Goal: Information Seeking & Learning: Check status

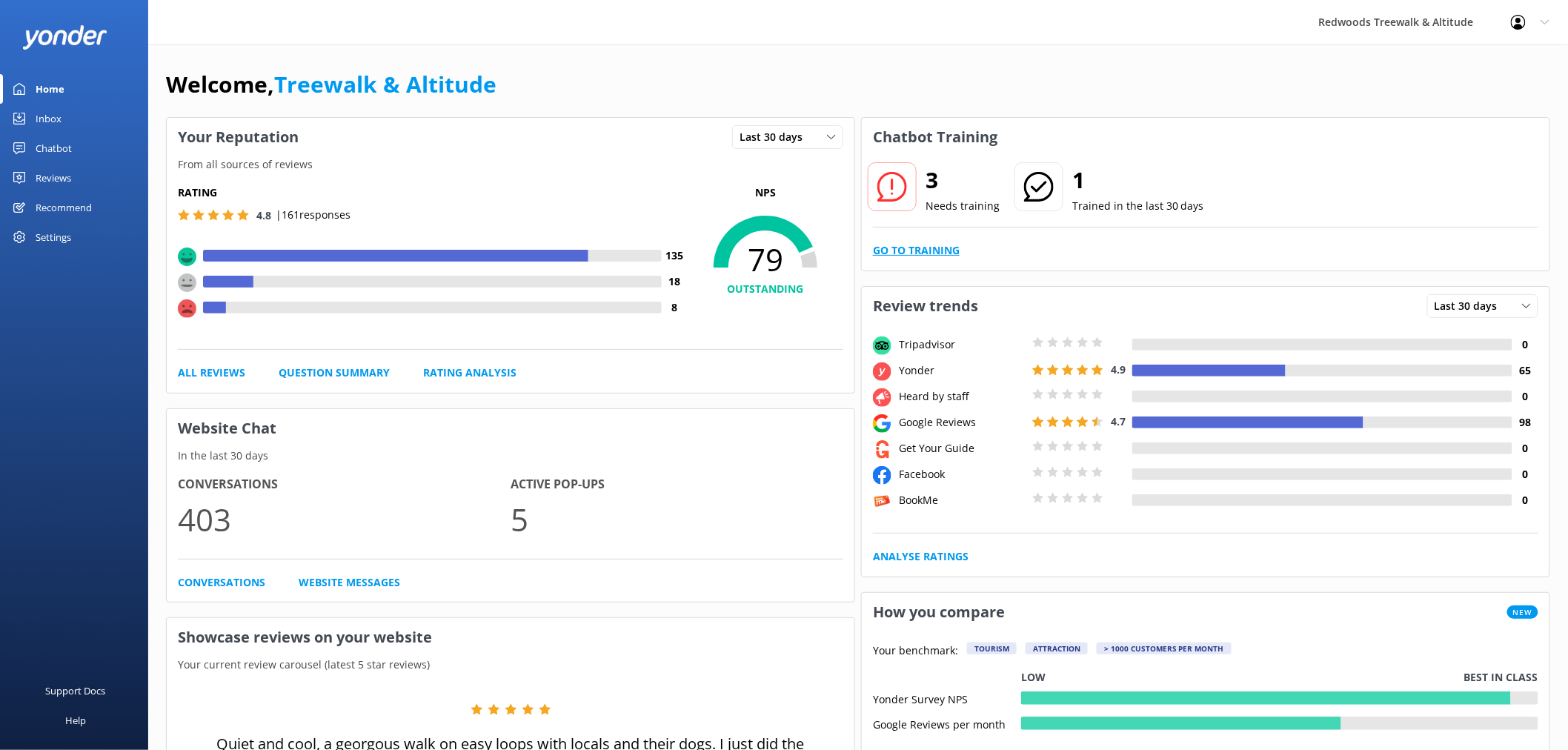
click at [937, 249] on link "Go to Training" at bounding box center [917, 251] width 87 height 16
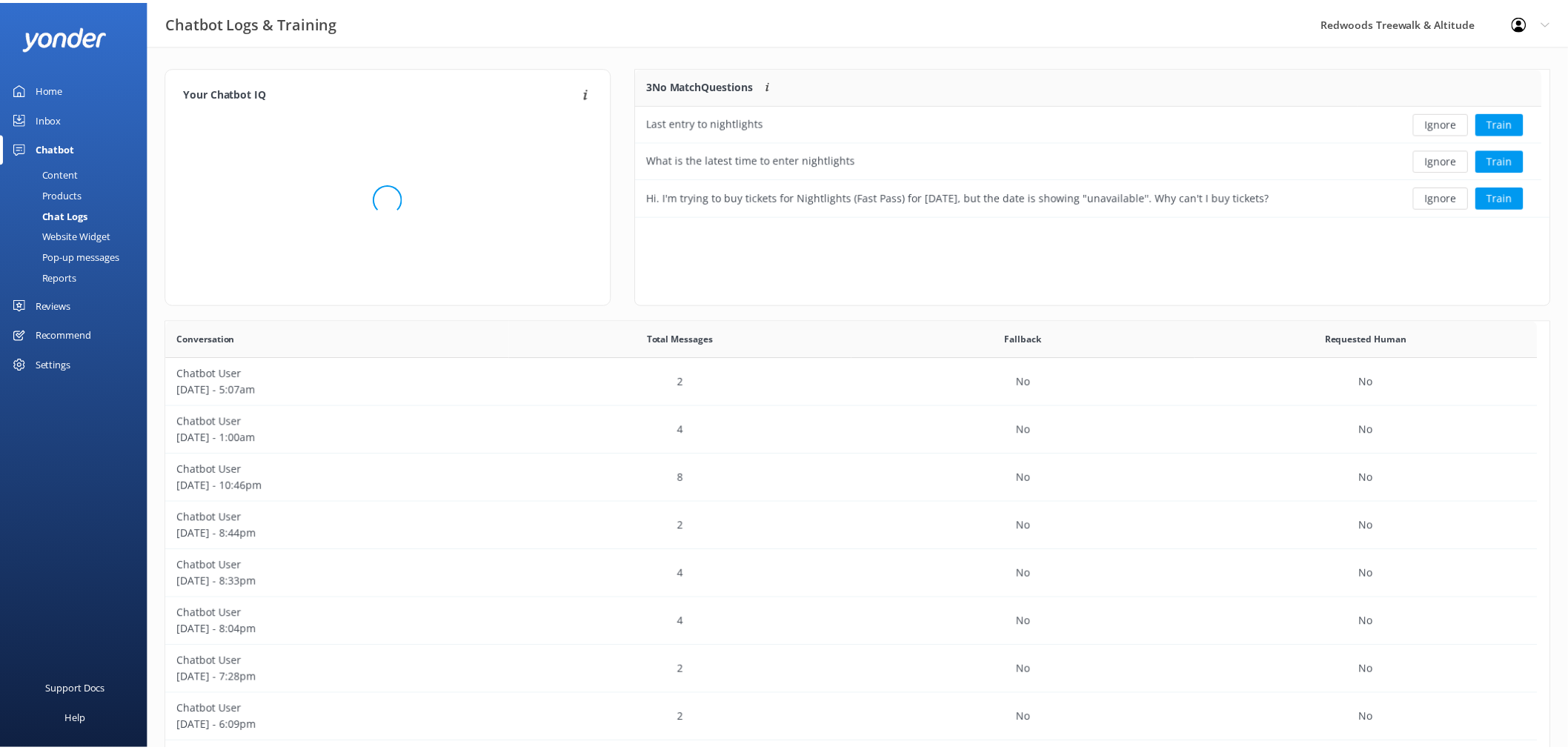
scroll to position [507, 1371]
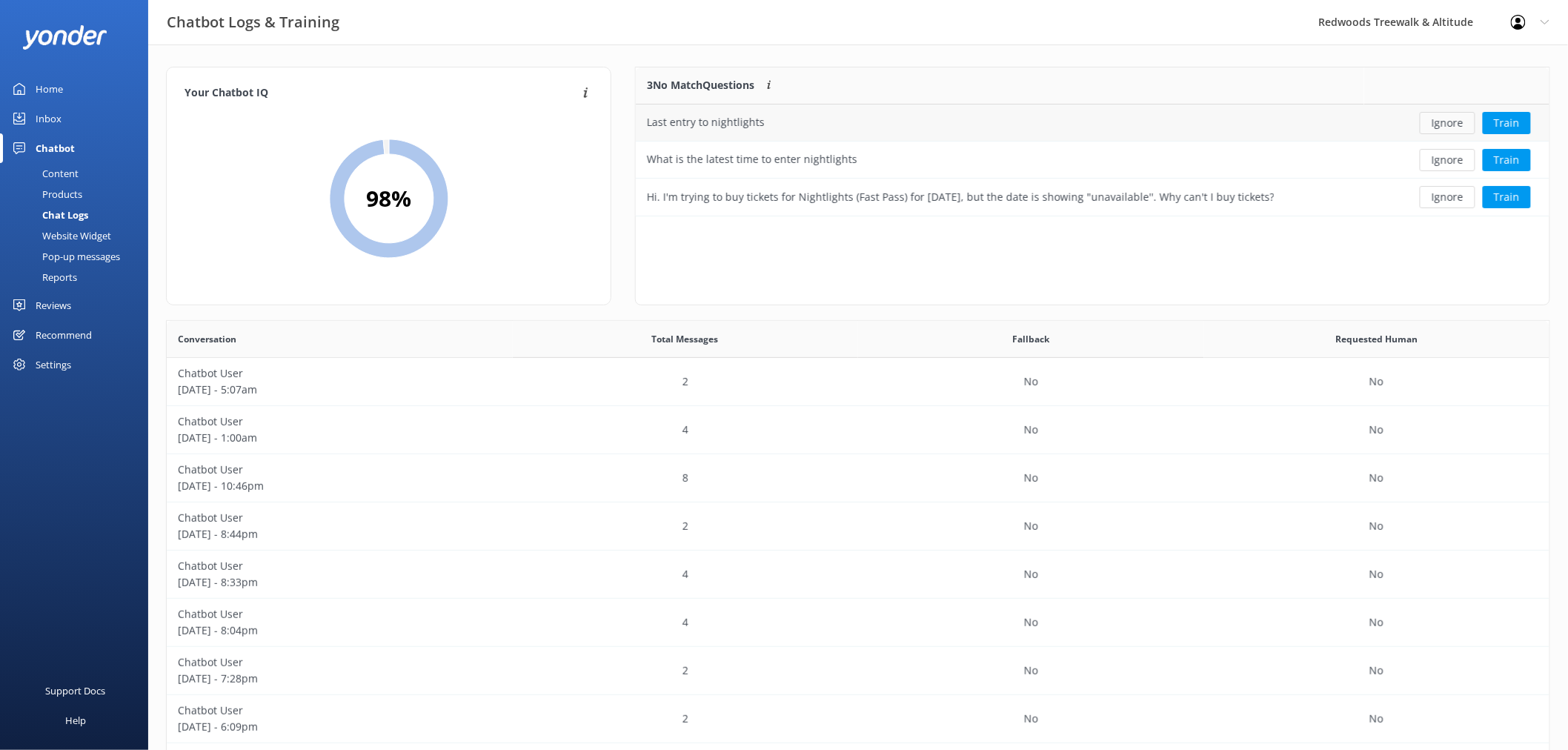
click at [1445, 119] on button "Ignore" at bounding box center [1447, 123] width 56 height 22
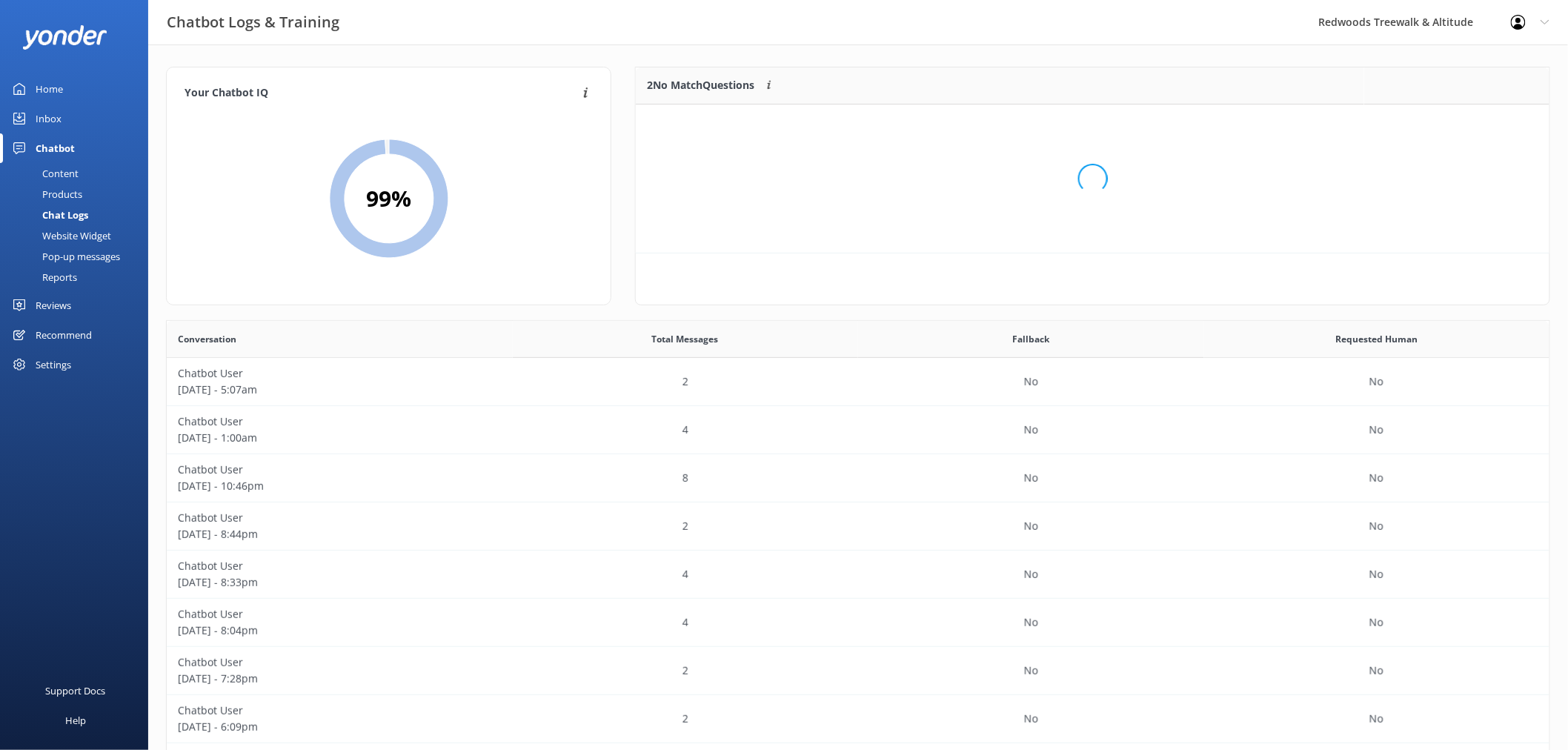
click at [1445, 119] on div "Loading.." at bounding box center [1093, 179] width 884 height 750
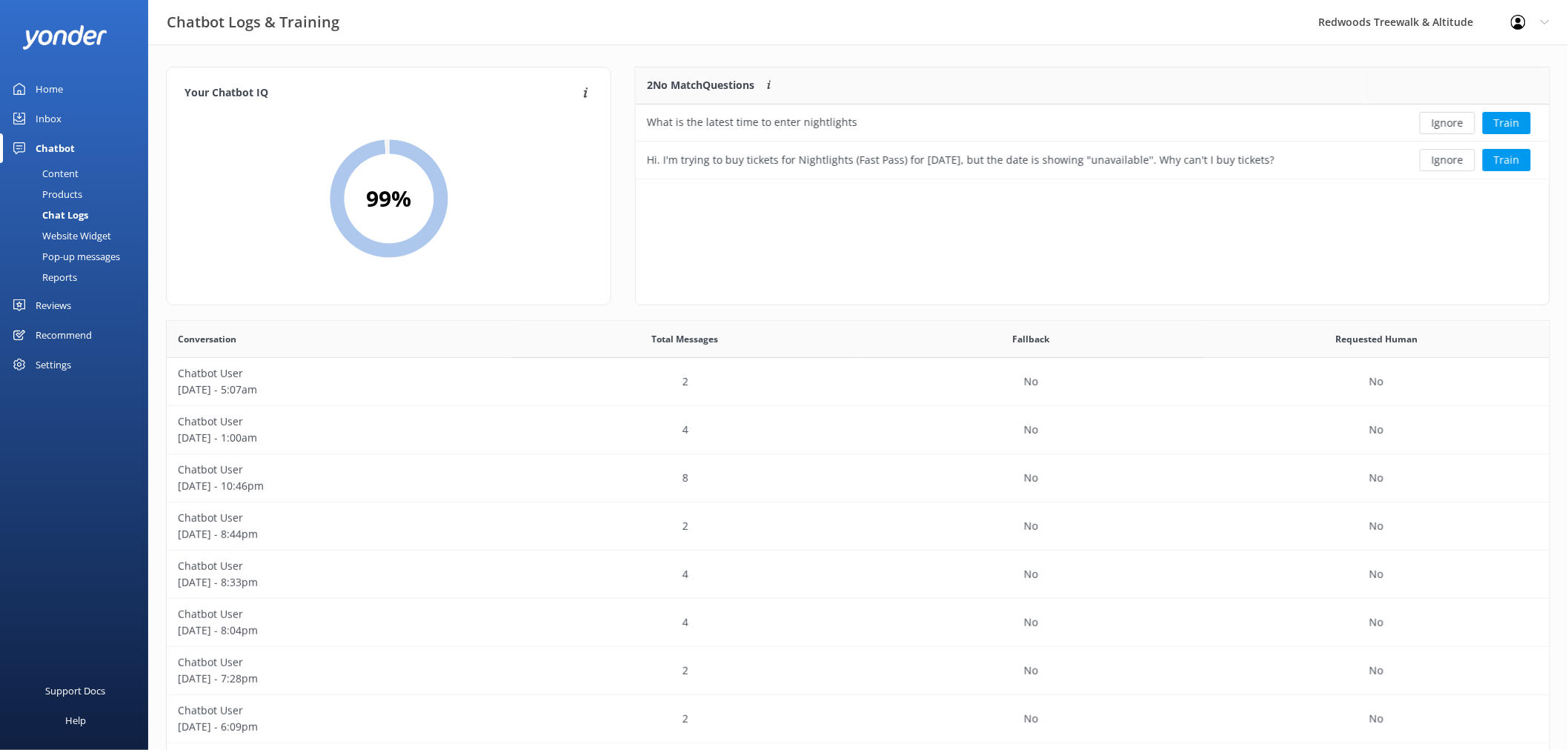
click at [1445, 119] on button "Ignore" at bounding box center [1447, 123] width 56 height 22
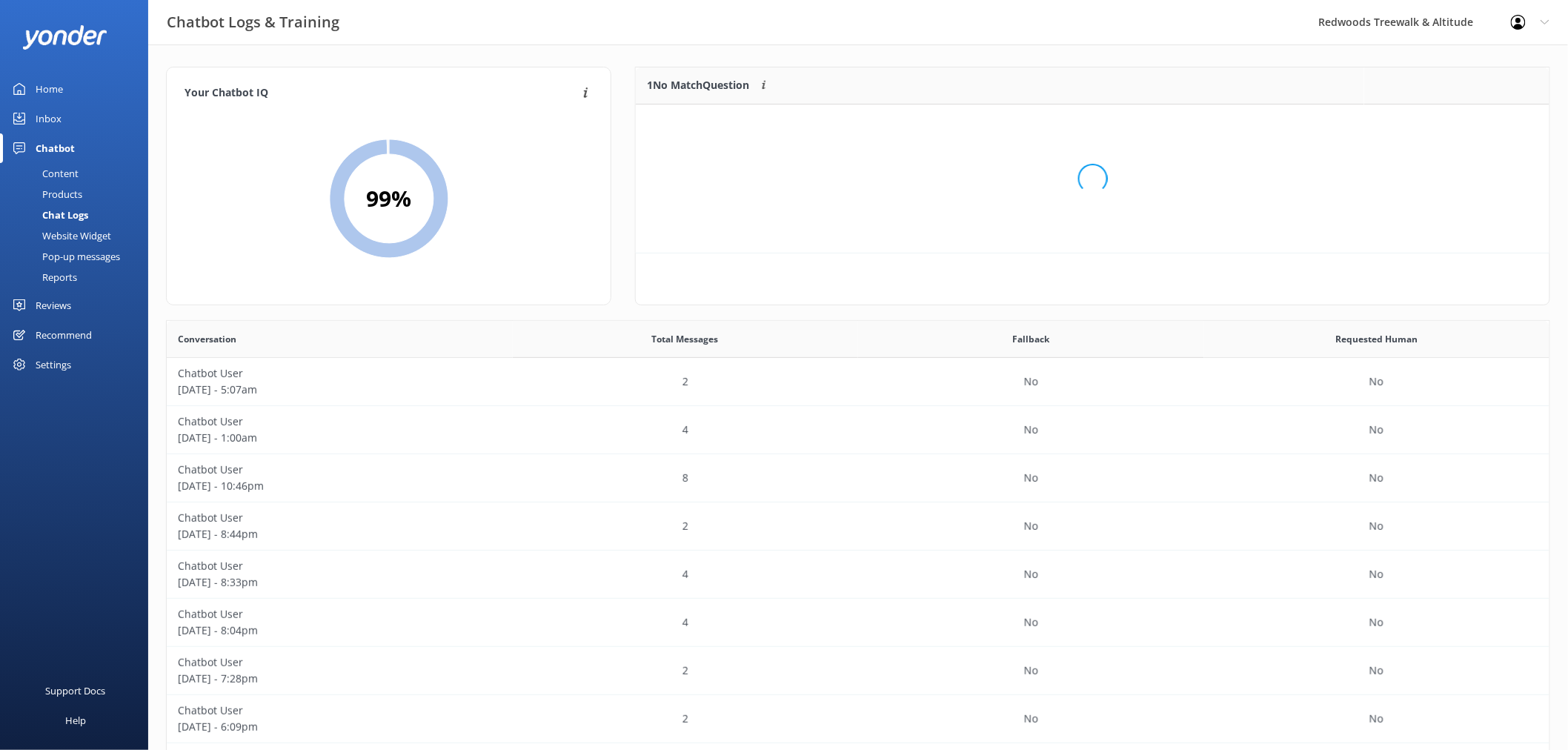
scroll to position [63, 900]
click at [1445, 119] on button "Ignore" at bounding box center [1447, 123] width 56 height 22
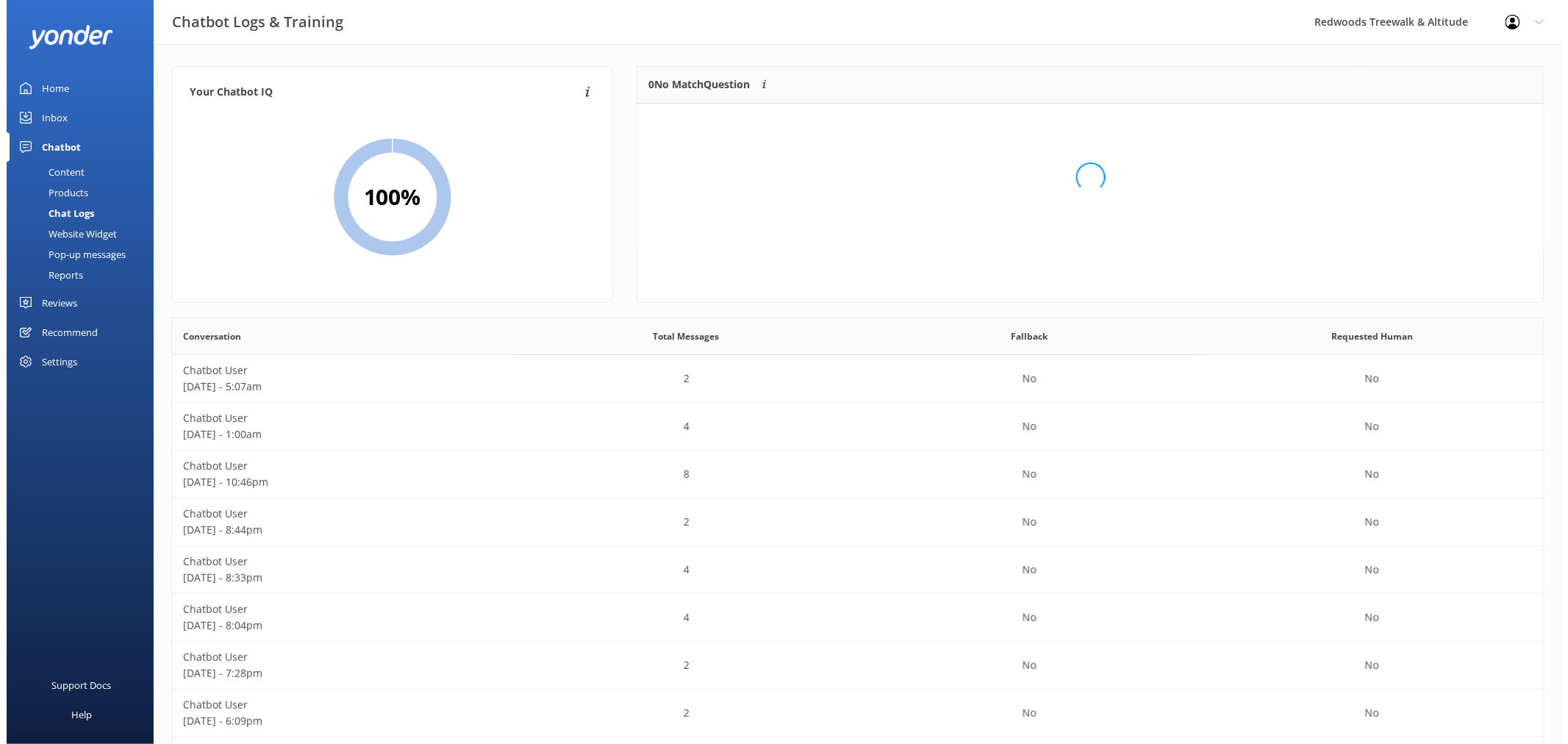
scroll to position [171, 893]
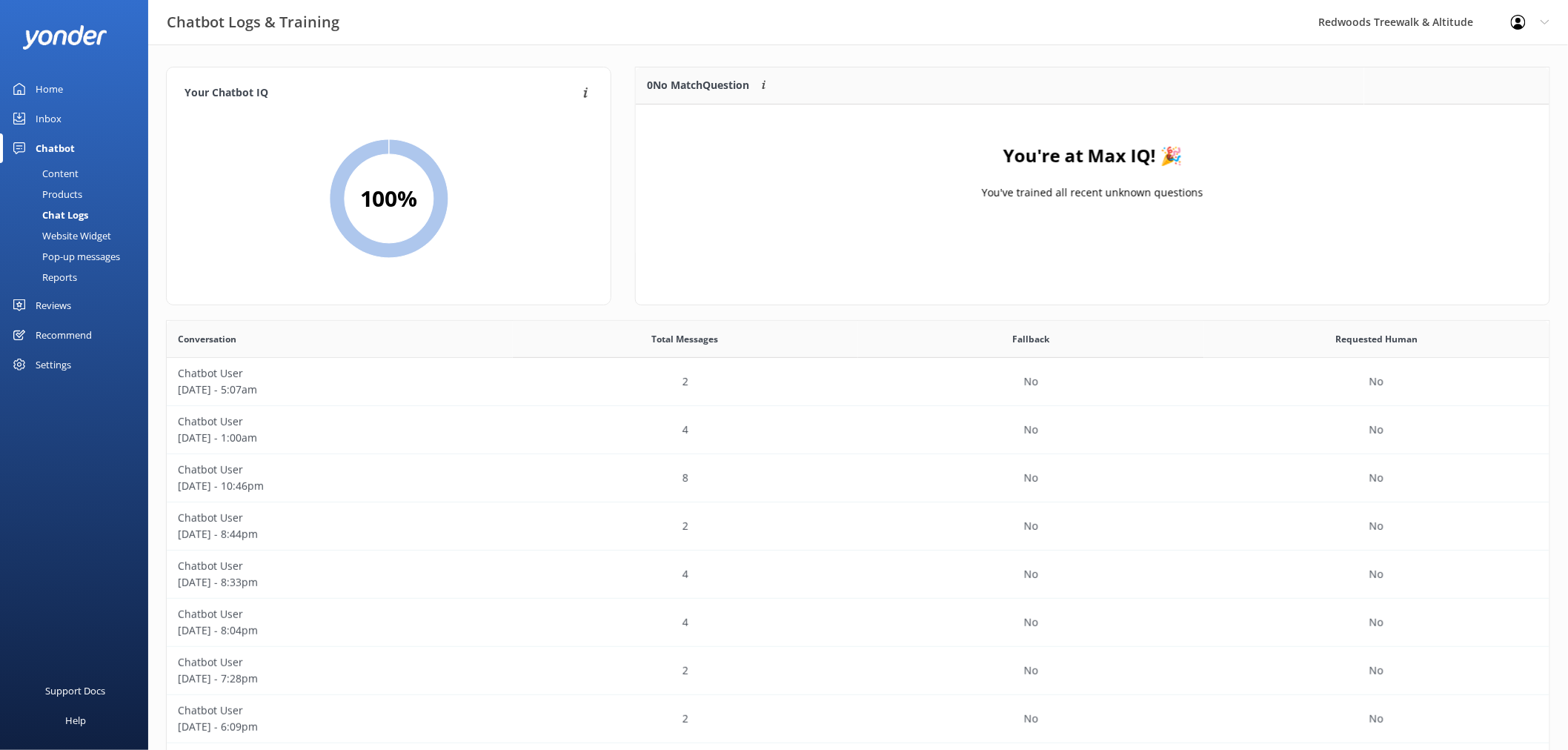
click at [90, 111] on link "Inbox" at bounding box center [74, 118] width 148 height 29
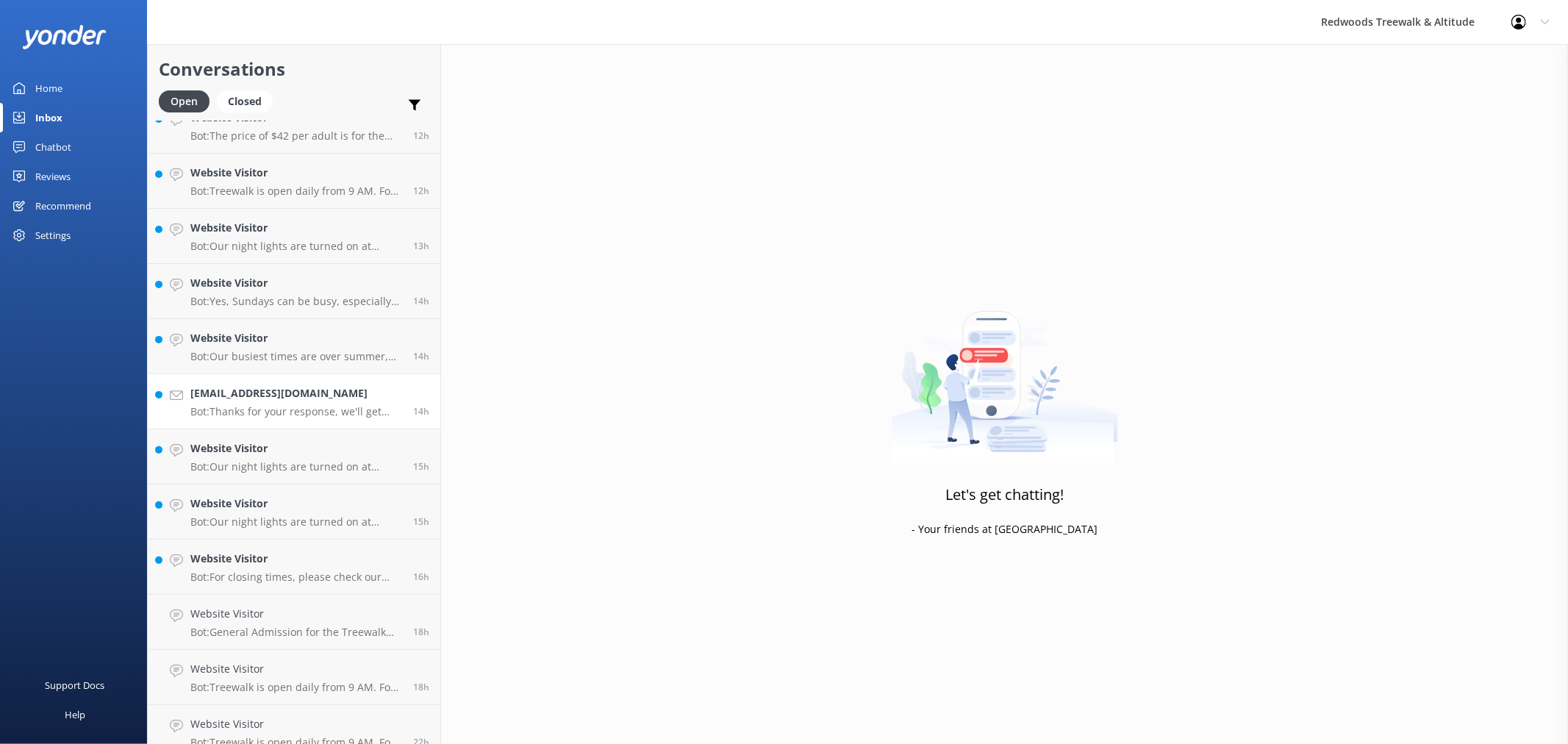
scroll to position [408, 0]
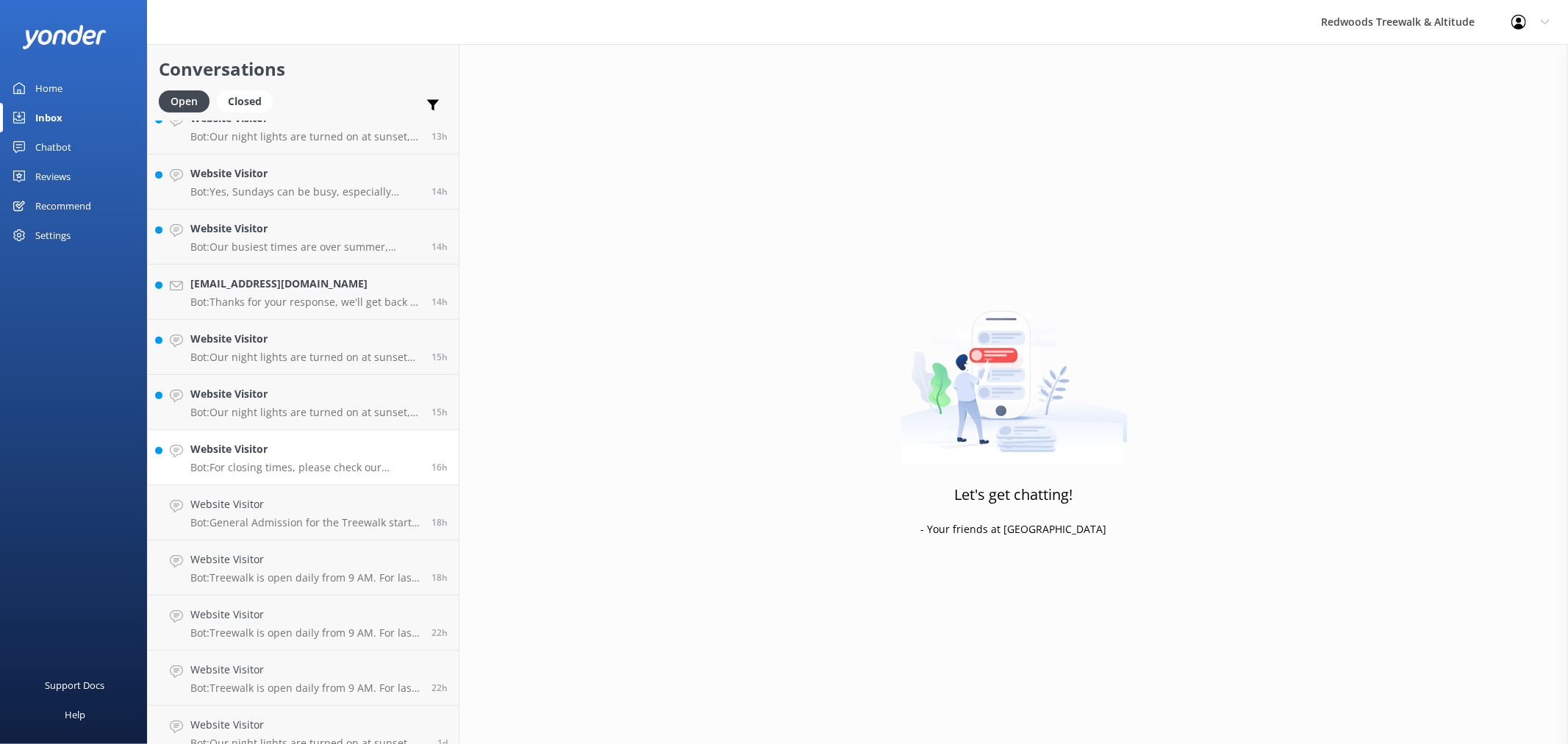
click at [293, 469] on p "Bot: For closing times, please check our website FAQs at [URL][DOMAIN_NAME]" at bounding box center [305, 467] width 230 height 13
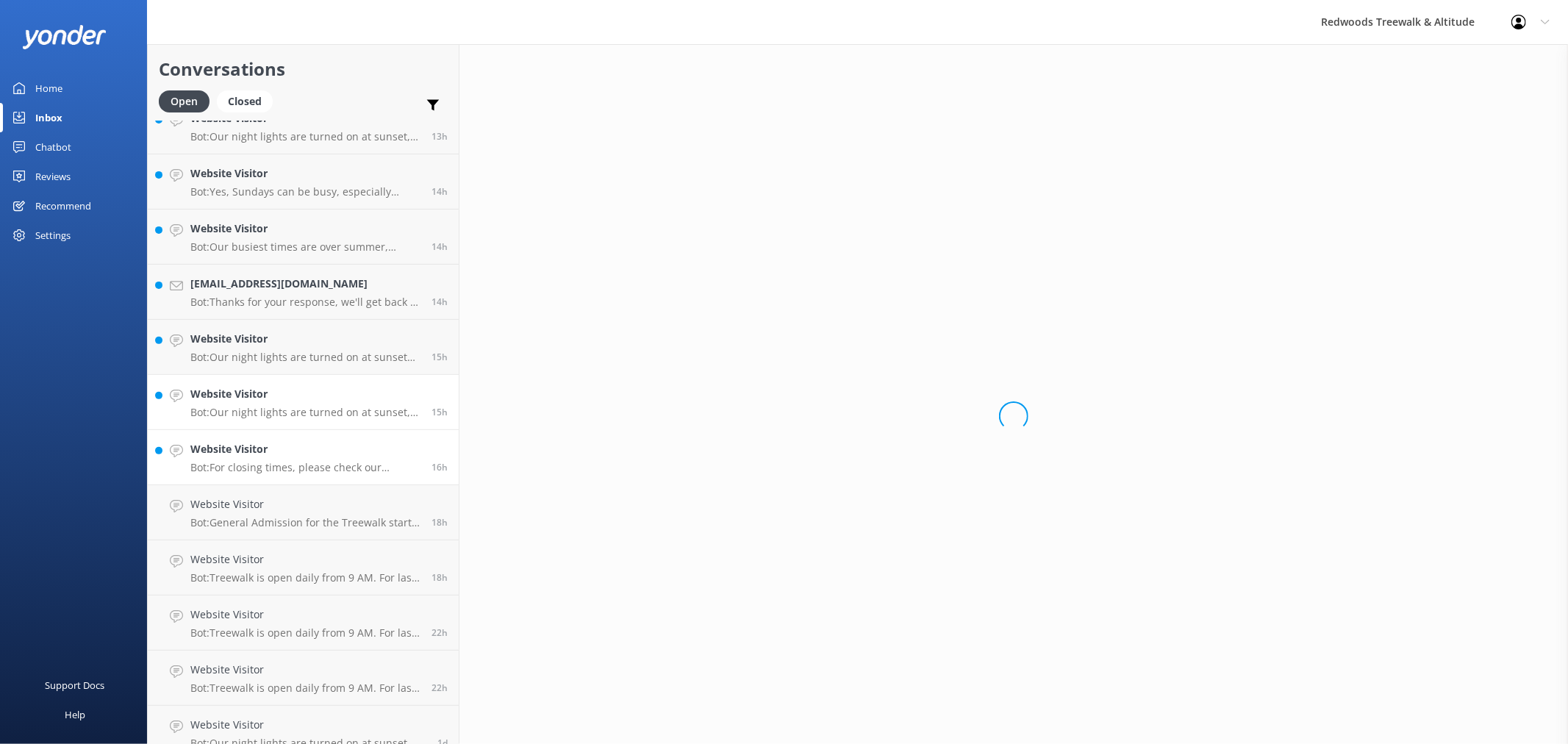
click at [284, 425] on link "Website Visitor Bot: Our night lights are turned on at sunset, and the night wa…" at bounding box center [304, 403] width 311 height 55
click at [276, 357] on p "Bot: Our night lights are turned on at sunset and the night walk starts 20 minu…" at bounding box center [305, 357] width 230 height 13
click at [274, 289] on h4 "[EMAIL_ADDRESS][DOMAIN_NAME]" at bounding box center [305, 284] width 230 height 16
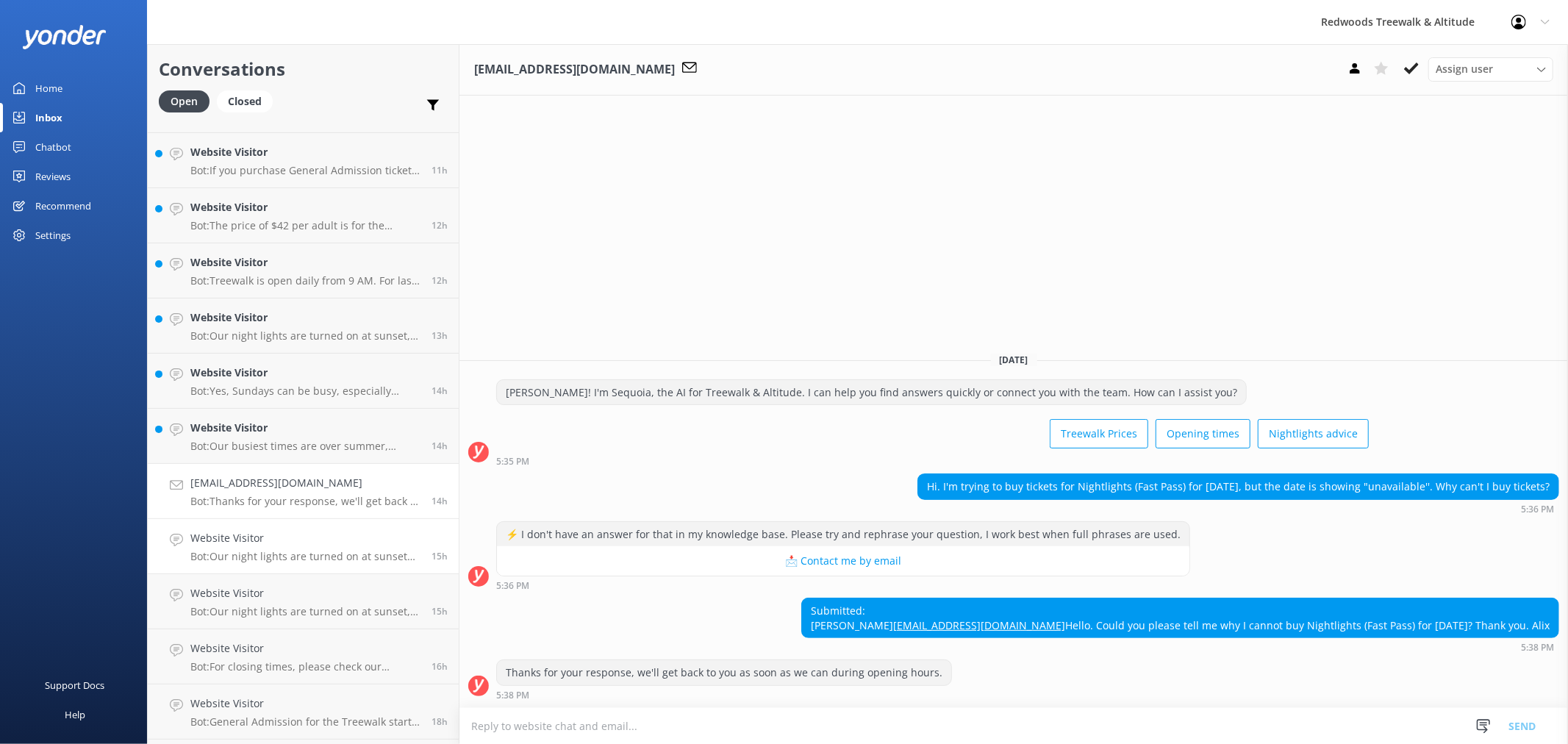
scroll to position [81, 0]
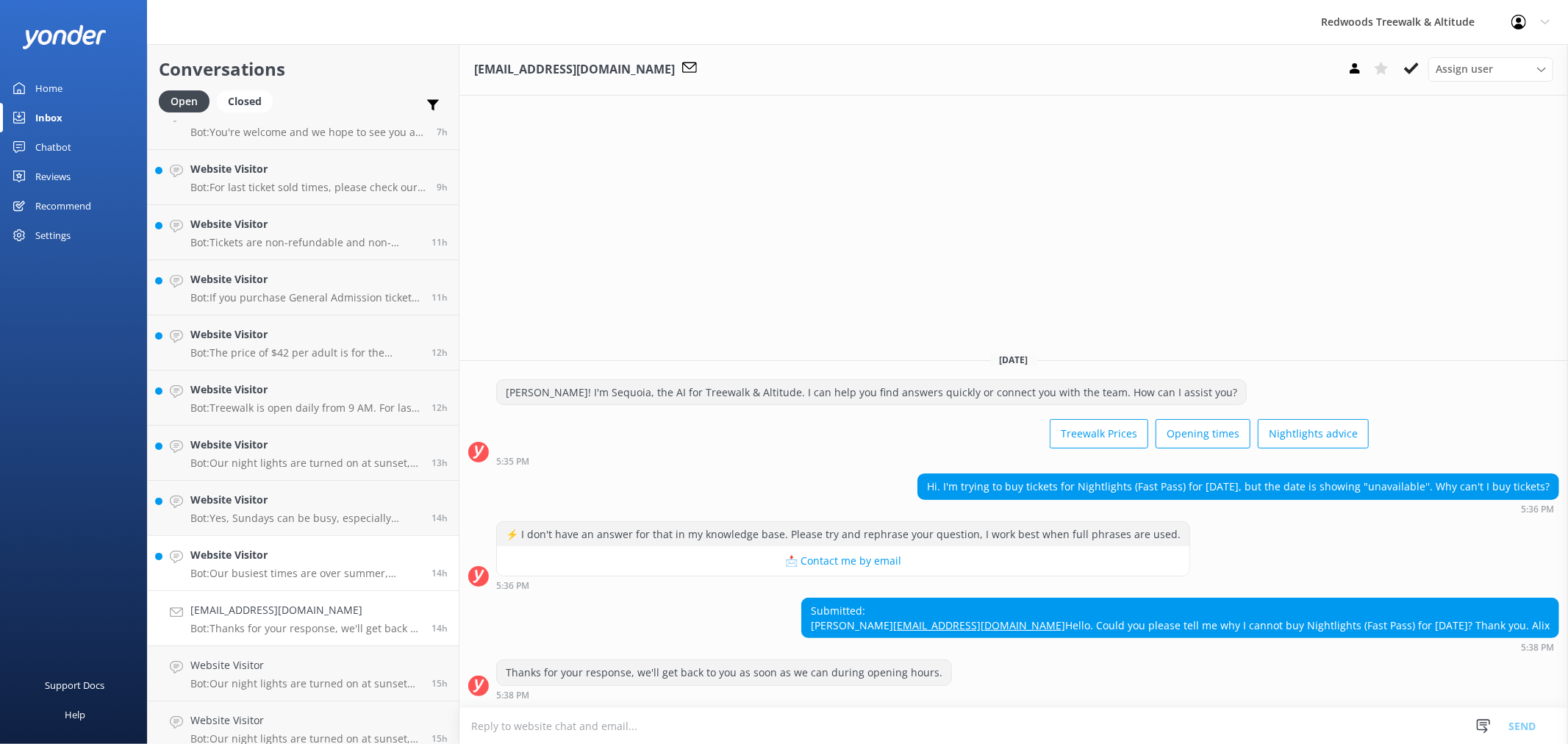
click at [245, 545] on link "Website Visitor Bot: Our busiest times are over summer, public/school holidays,…" at bounding box center [304, 564] width 311 height 55
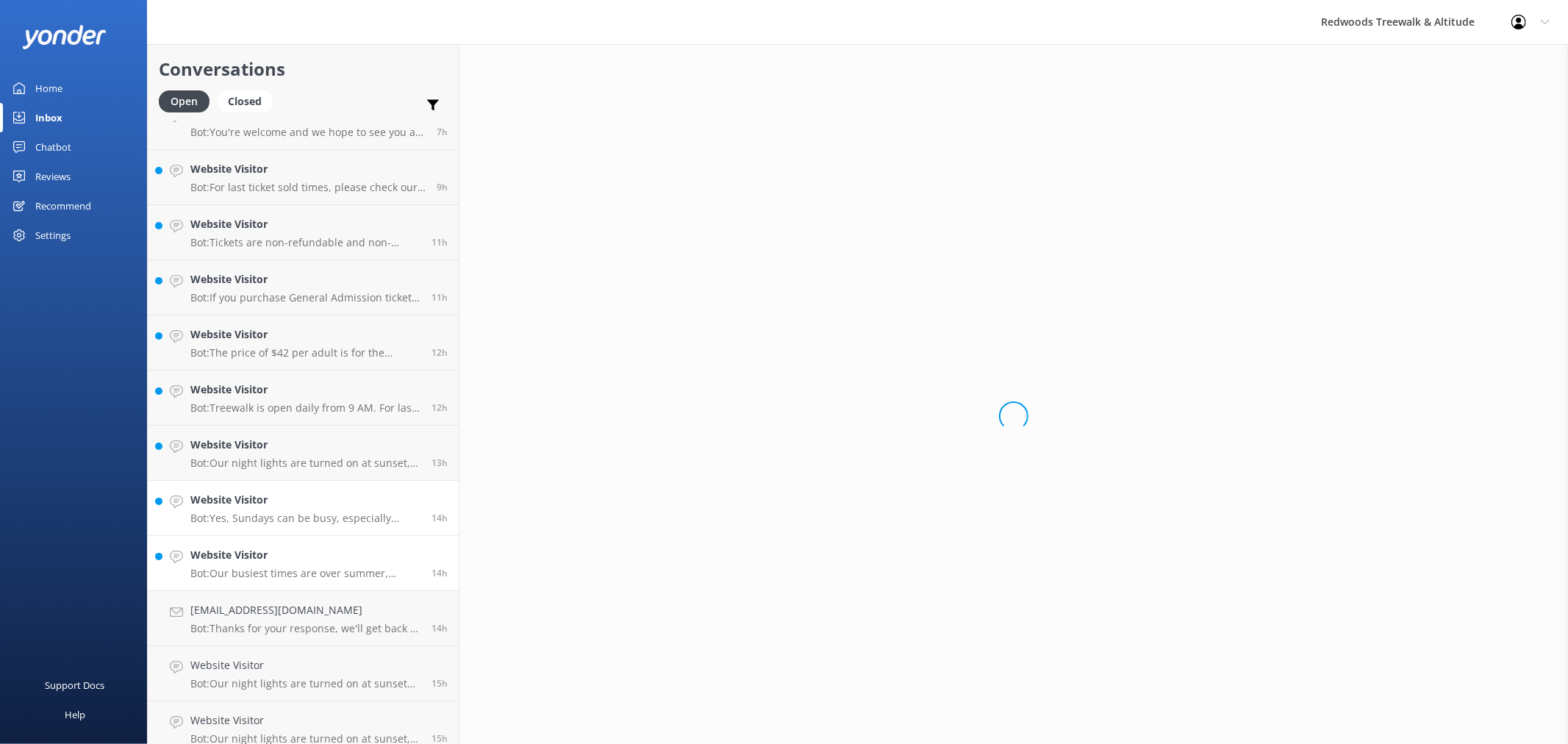
click at [259, 496] on h4 "Website Visitor" at bounding box center [305, 499] width 230 height 16
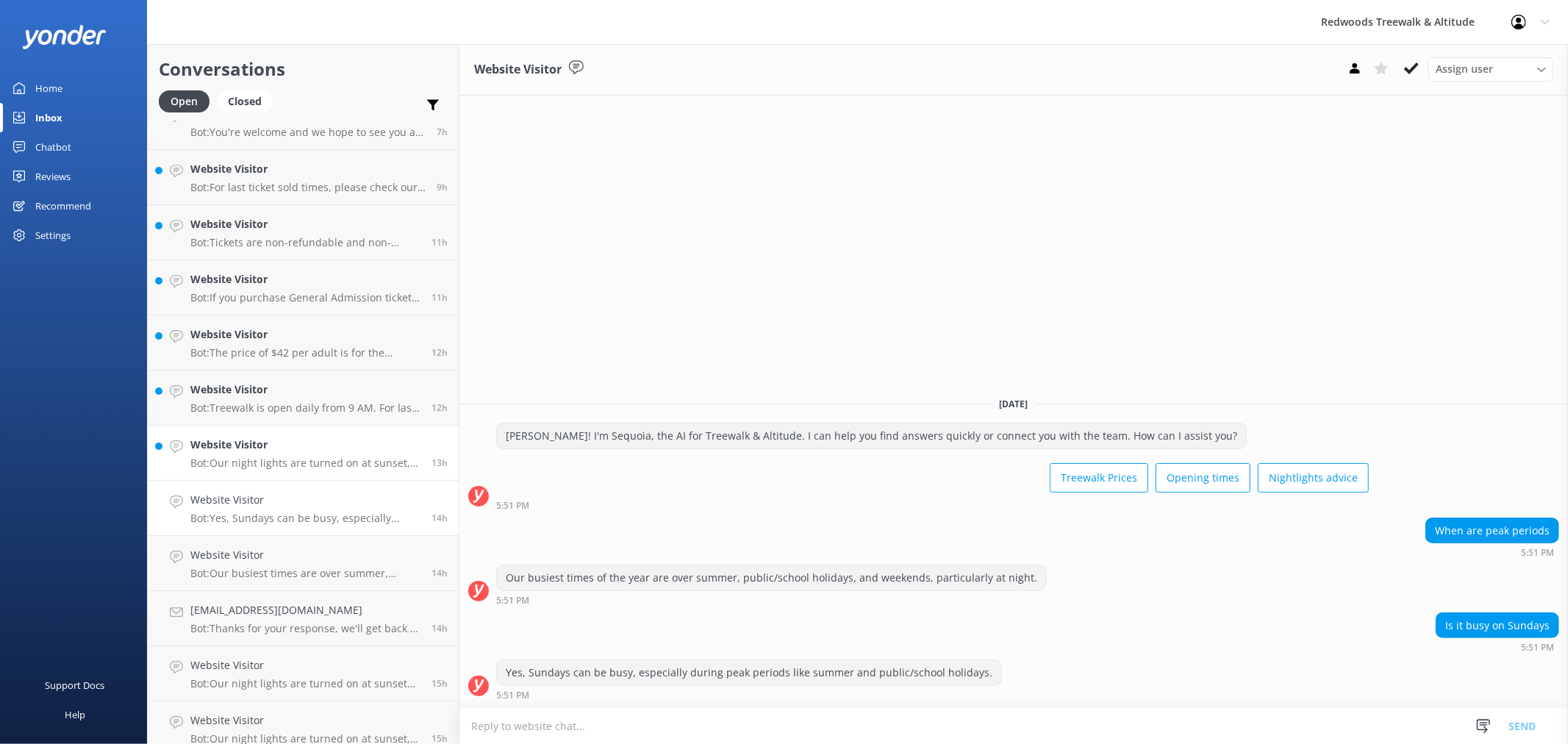
click at [262, 438] on h4 "Website Visitor" at bounding box center [305, 445] width 230 height 16
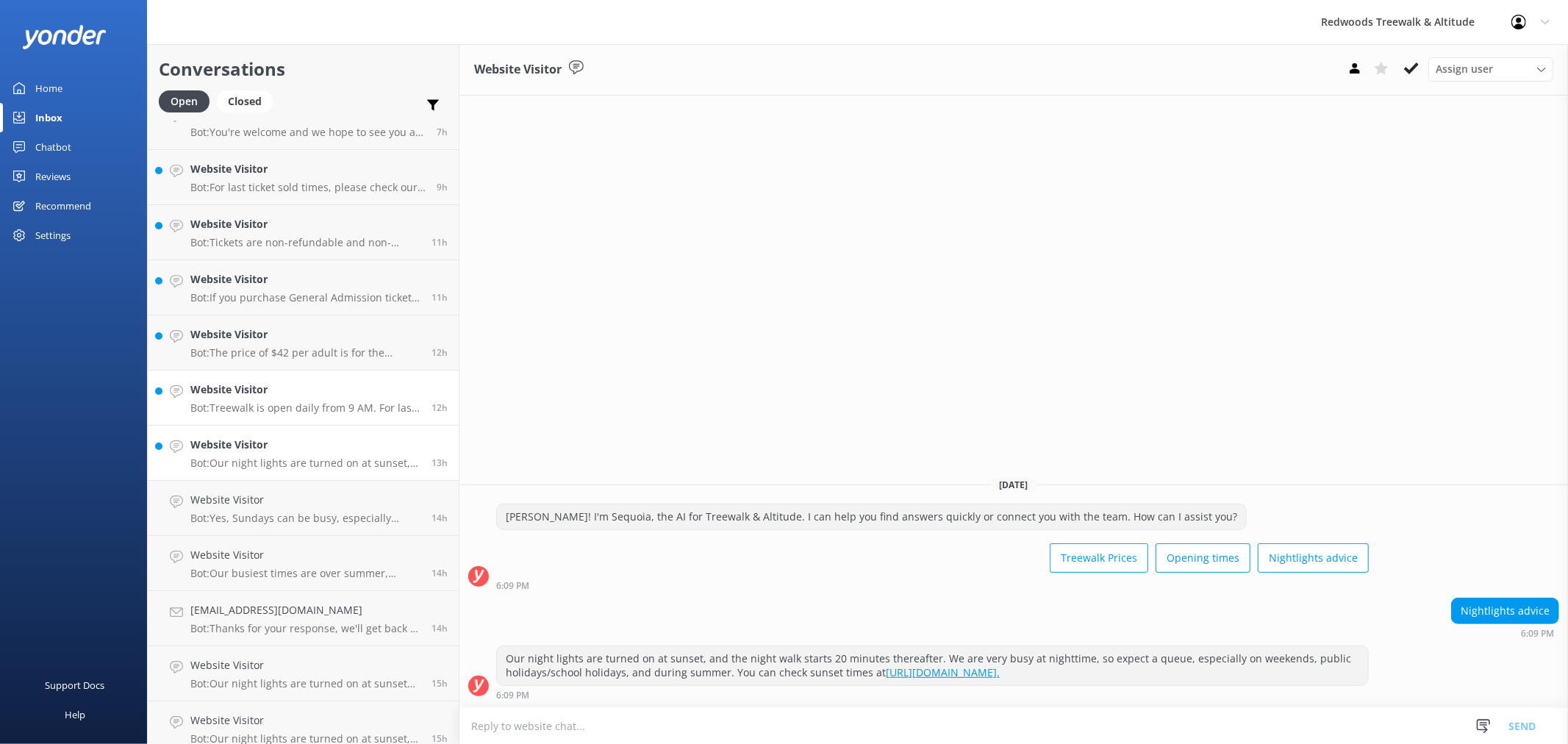
click at [270, 396] on h4 "Website Visitor" at bounding box center [305, 390] width 230 height 16
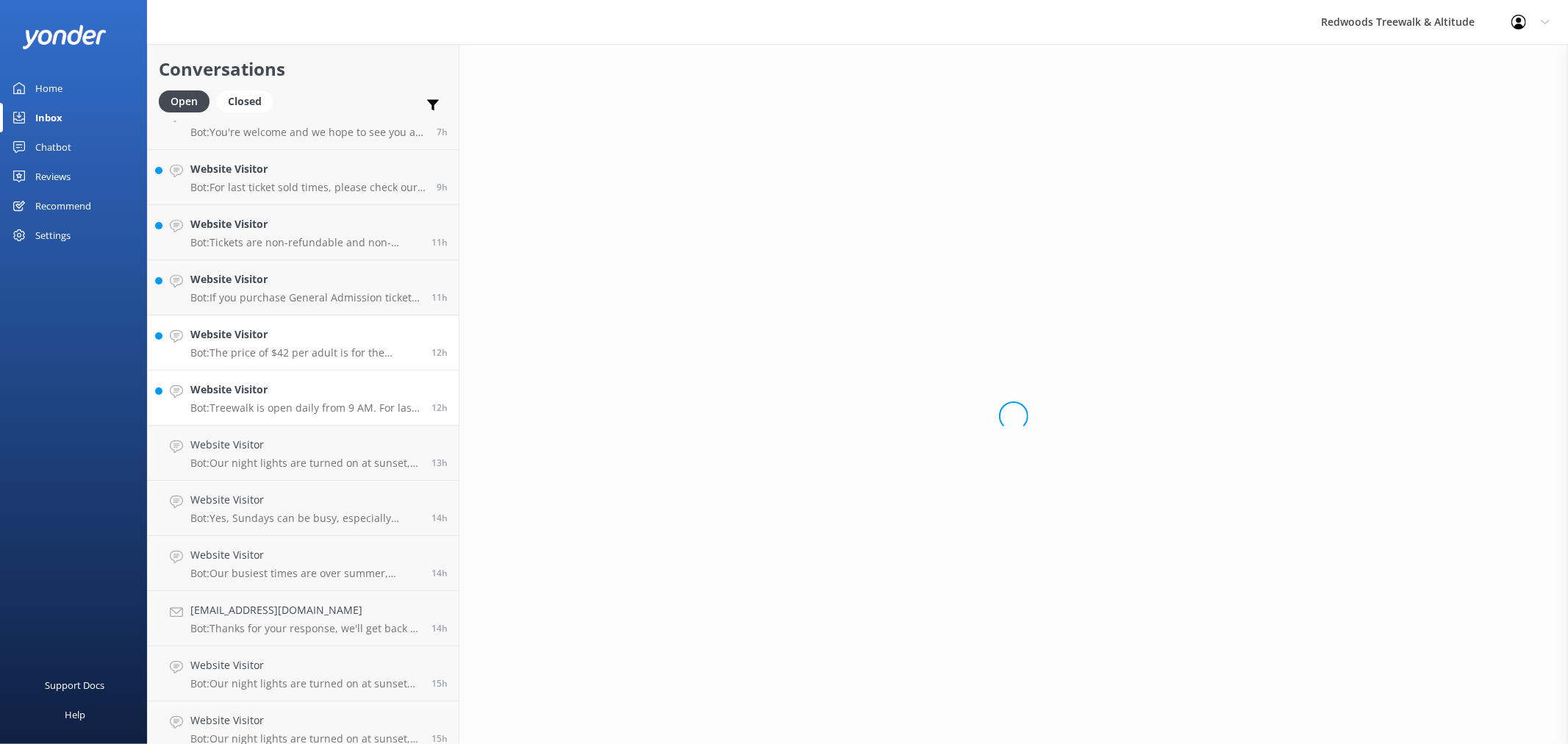
click at [268, 340] on h4 "Website Visitor" at bounding box center [305, 334] width 230 height 16
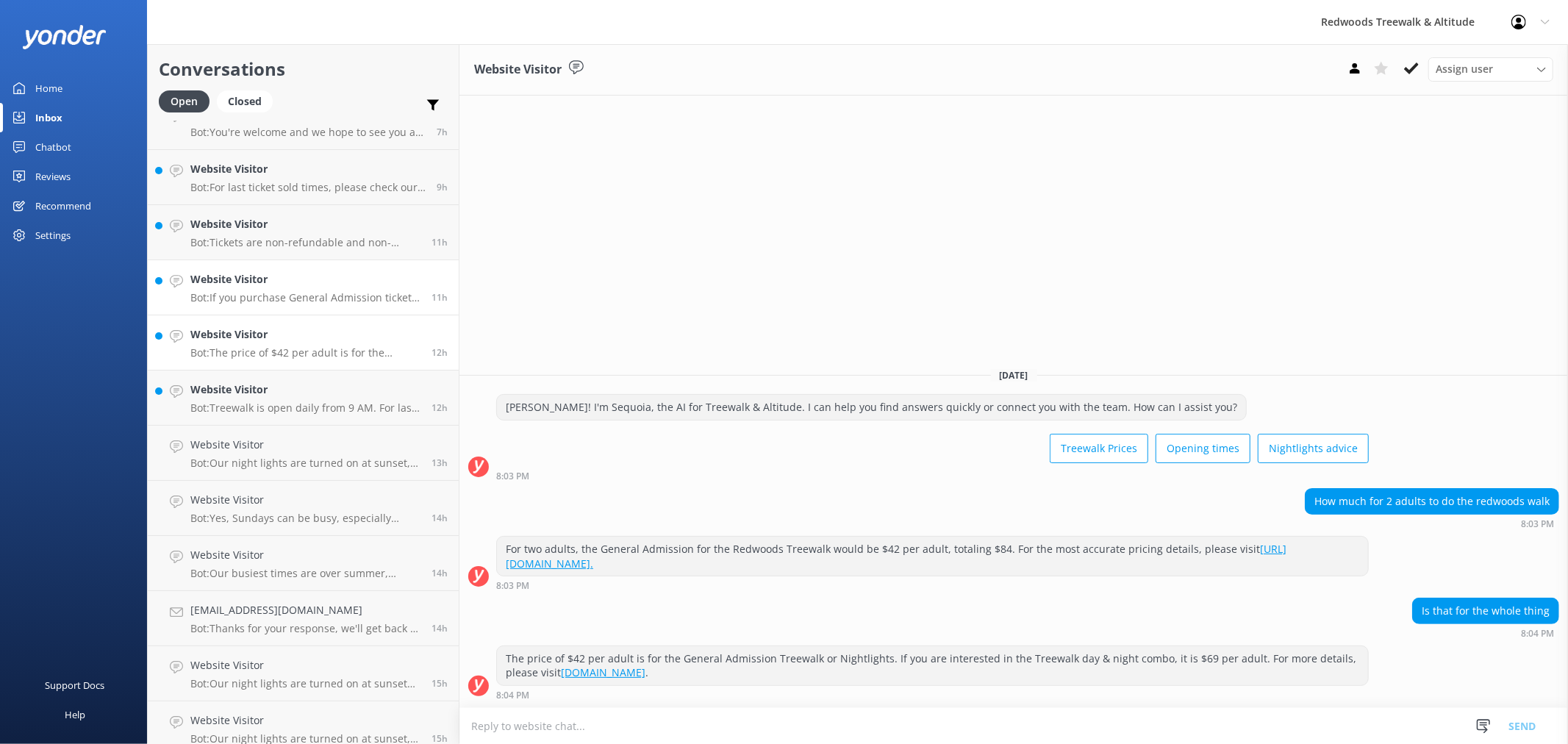
click at [268, 291] on p "Bot: If you purchase General Admission tickets onsite, you may need to wait in …" at bounding box center [305, 298] width 230 height 13
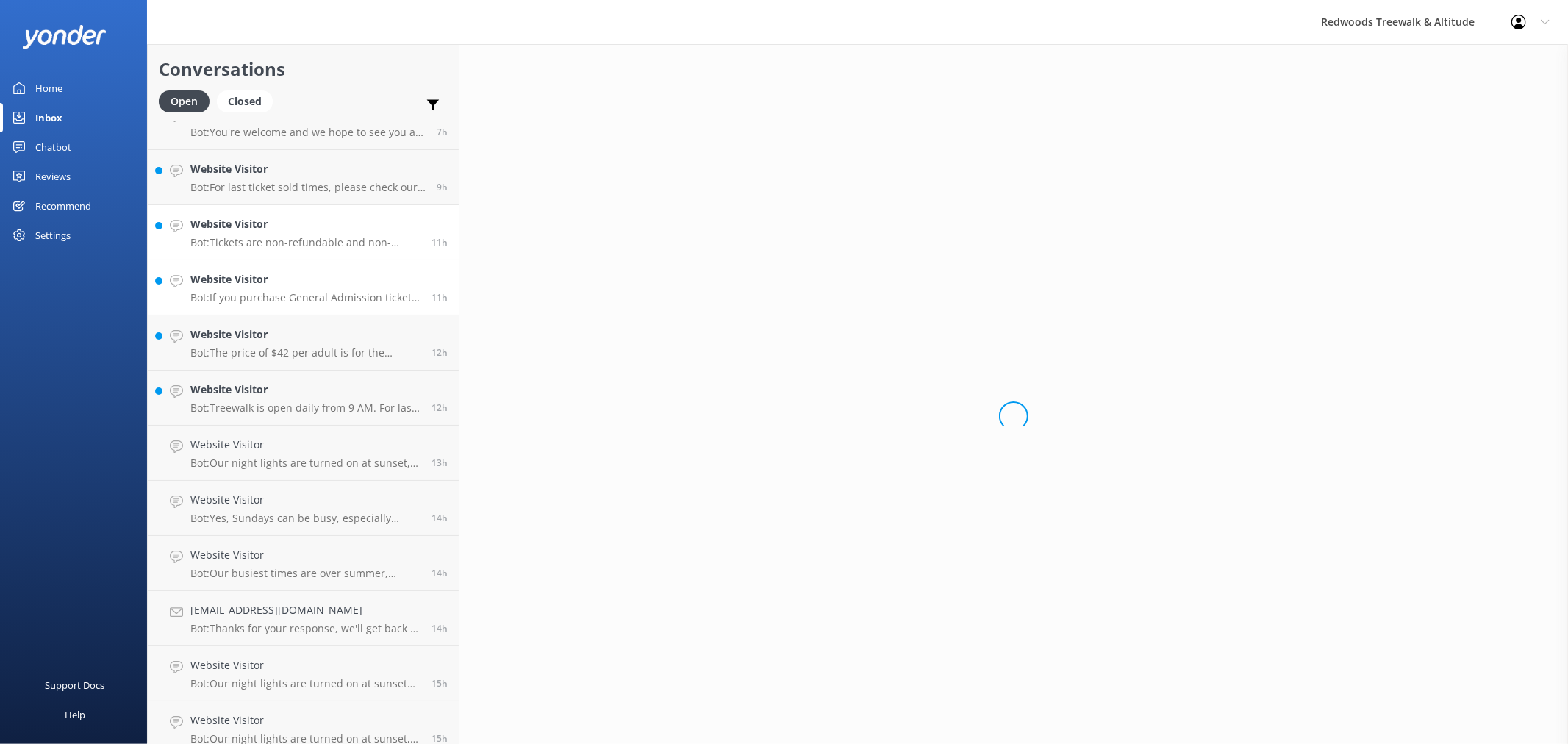
click at [270, 244] on p "Bot: Tickets are non-refundable and non-transferable." at bounding box center [305, 242] width 230 height 13
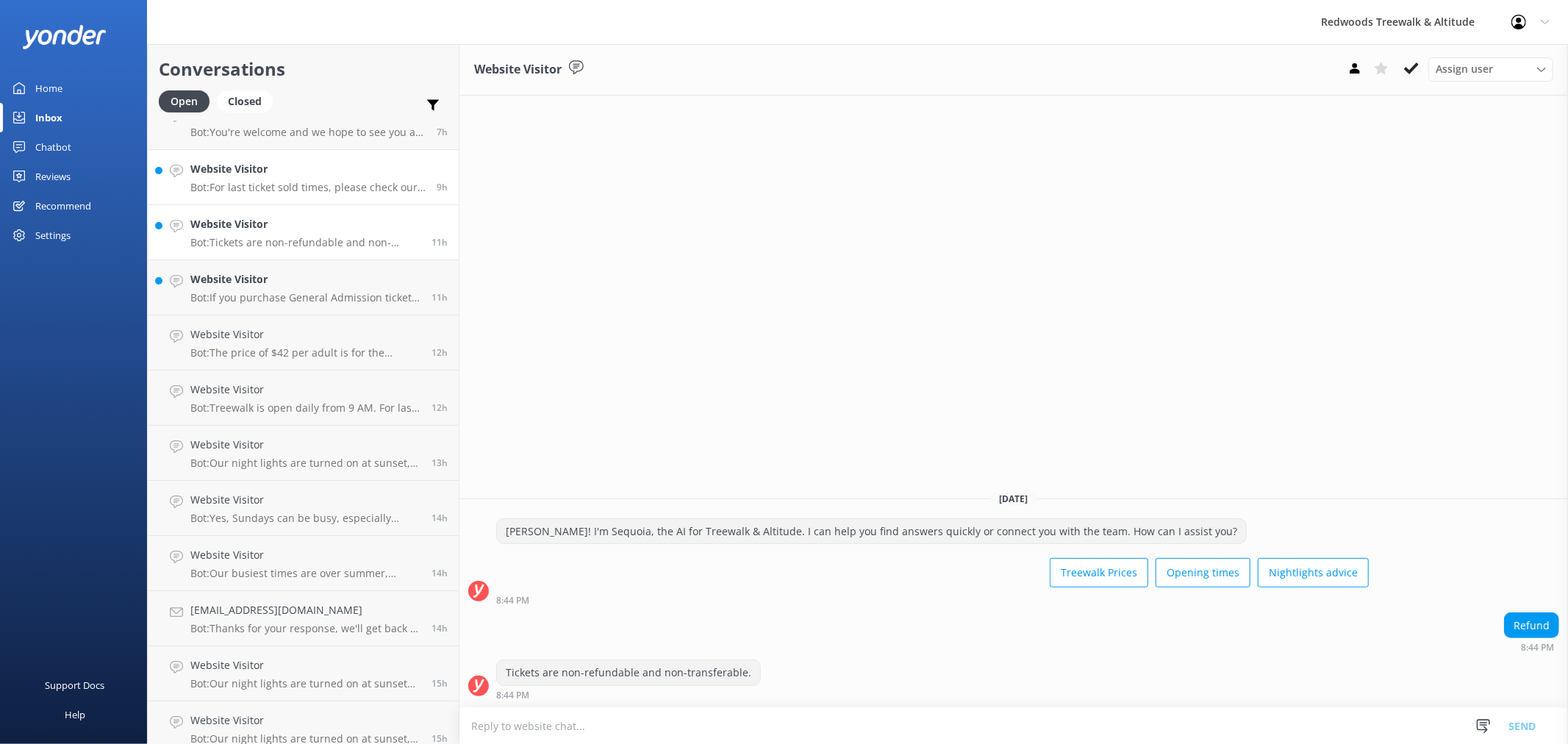
click at [269, 188] on p "Bot: For last ticket sold times, please check our website FAQs [URL][DOMAIN_NAM…" at bounding box center [307, 187] width 235 height 13
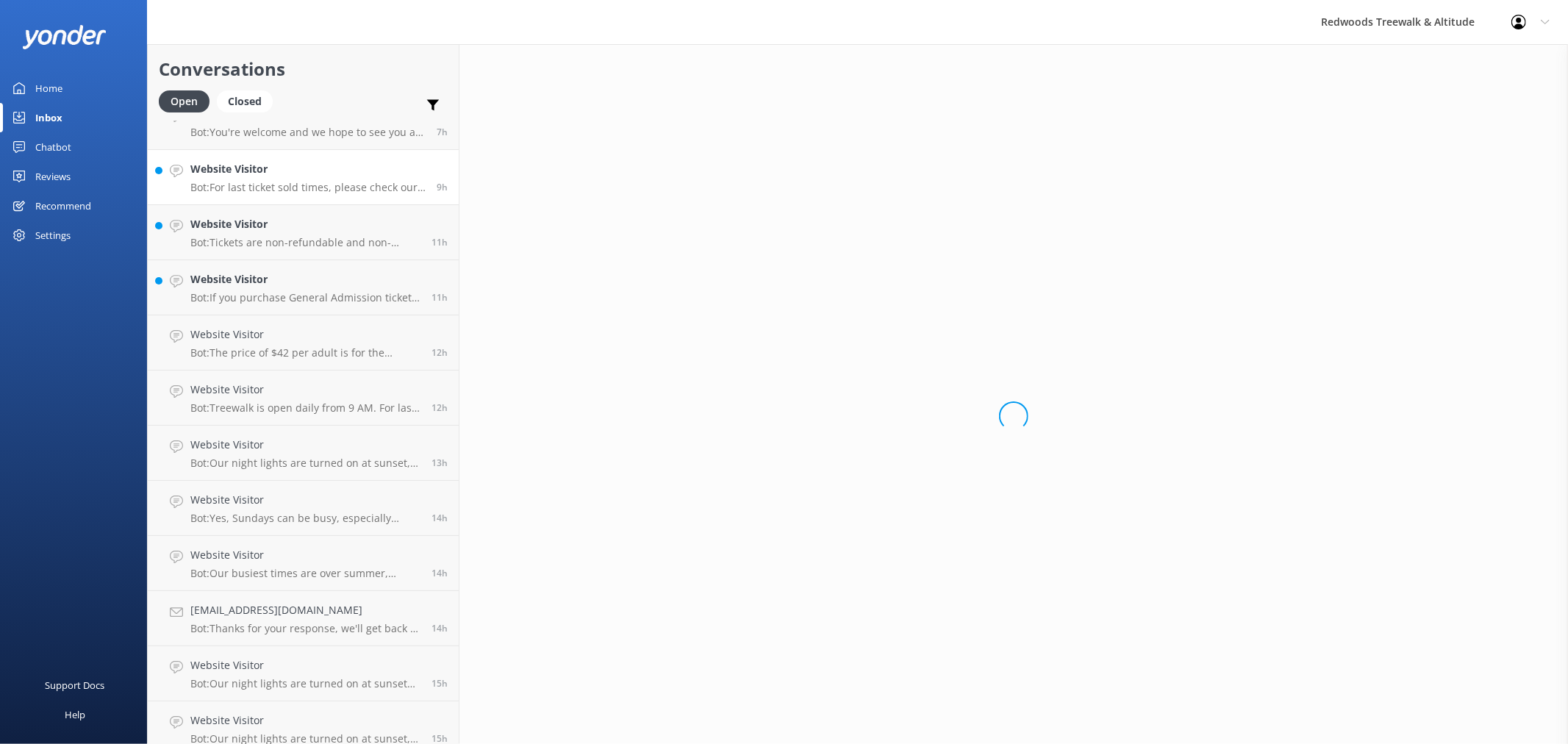
click at [268, 154] on link "Website Visitor Bot: For last ticket sold times, please check our website FAQs …" at bounding box center [304, 178] width 311 height 55
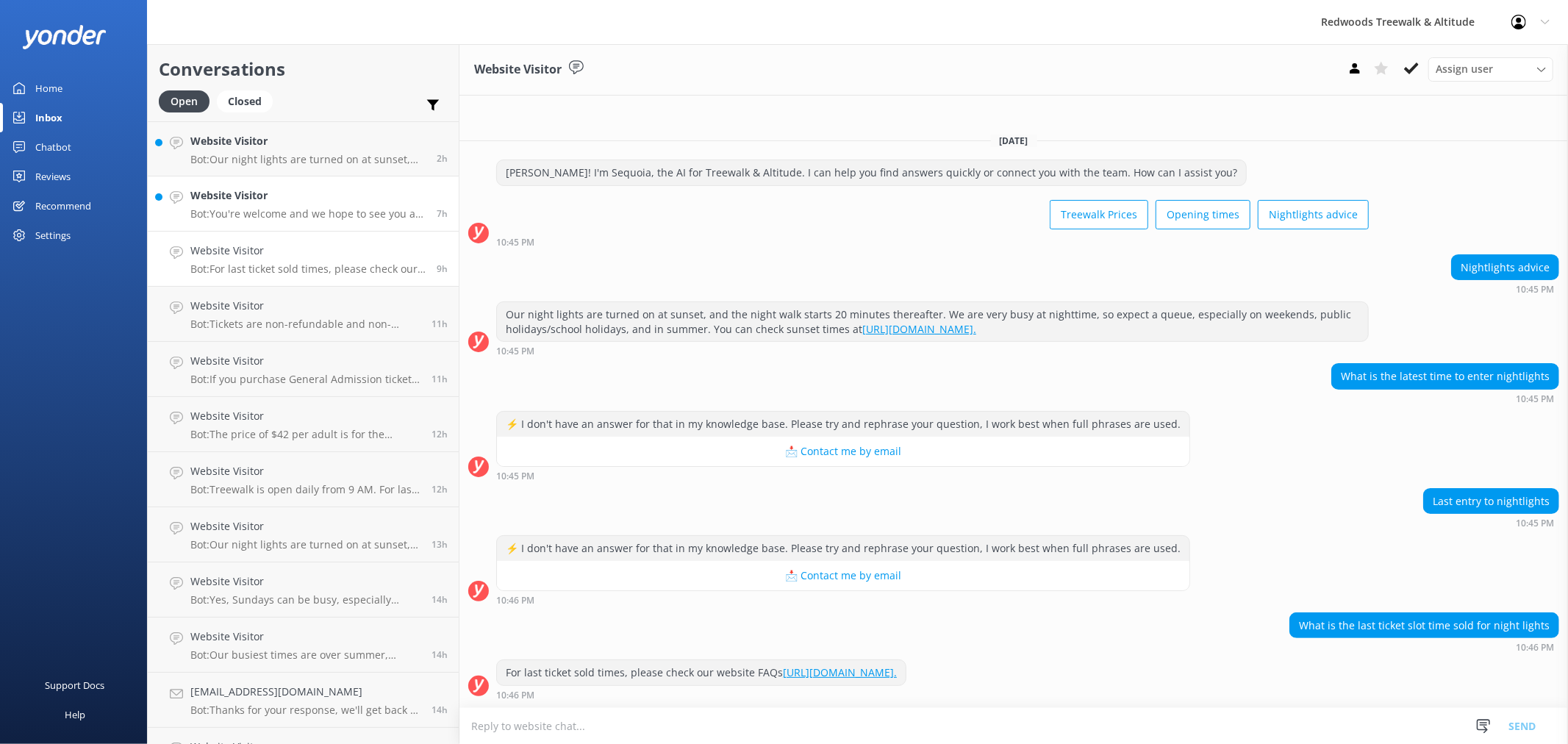
click at [267, 202] on h4 "Website Visitor" at bounding box center [307, 196] width 235 height 16
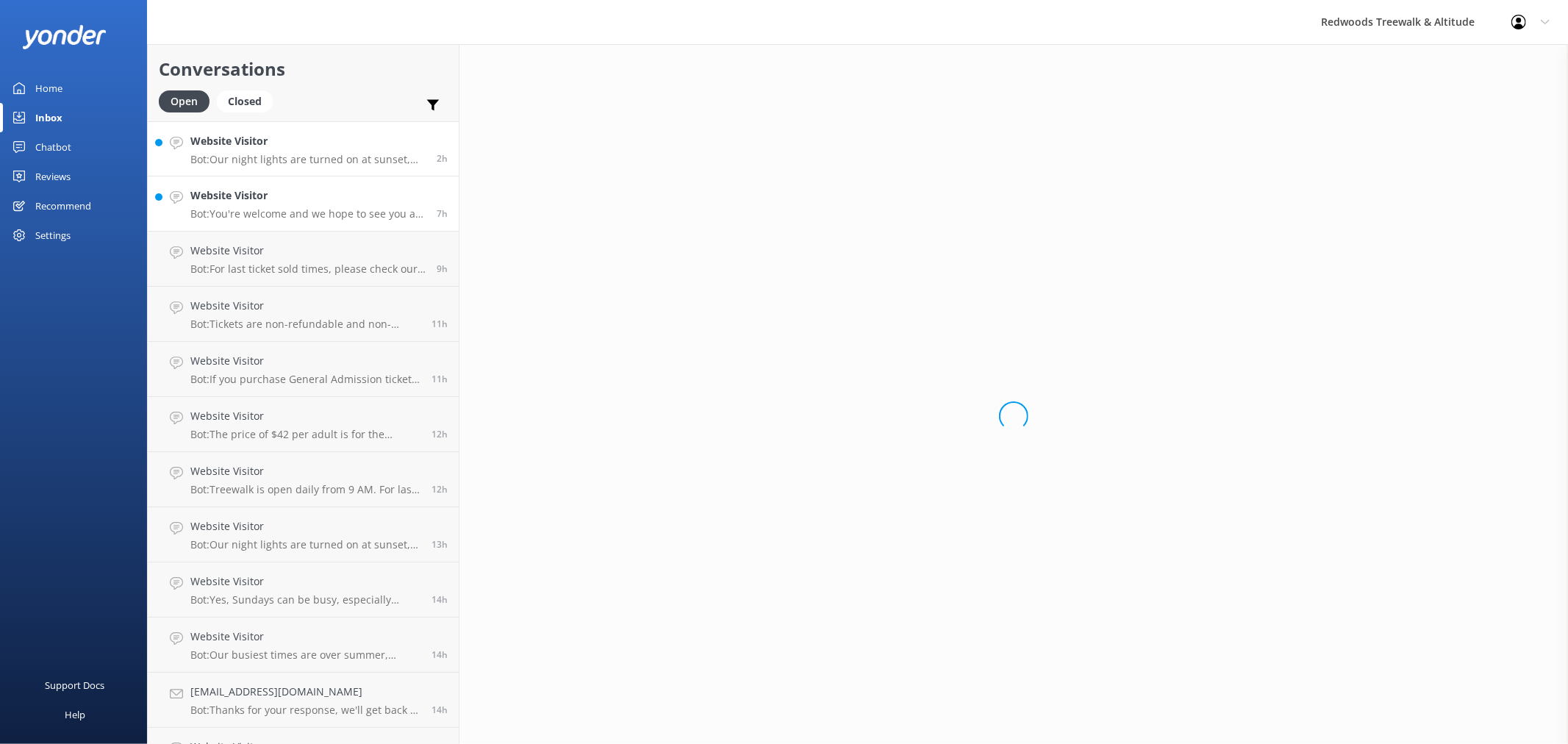
click at [266, 135] on h4 "Website Visitor" at bounding box center [307, 141] width 235 height 16
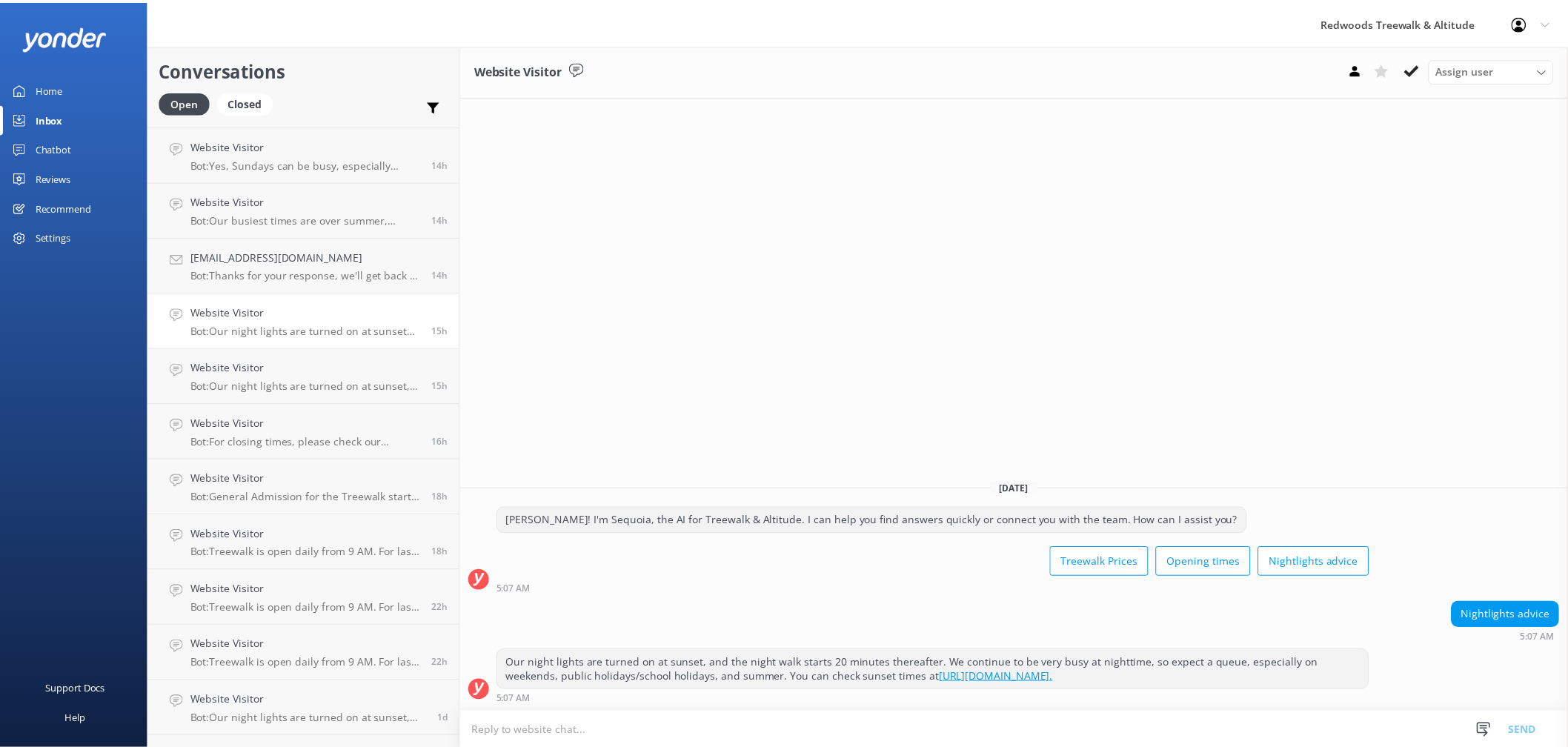
scroll to position [411, 0]
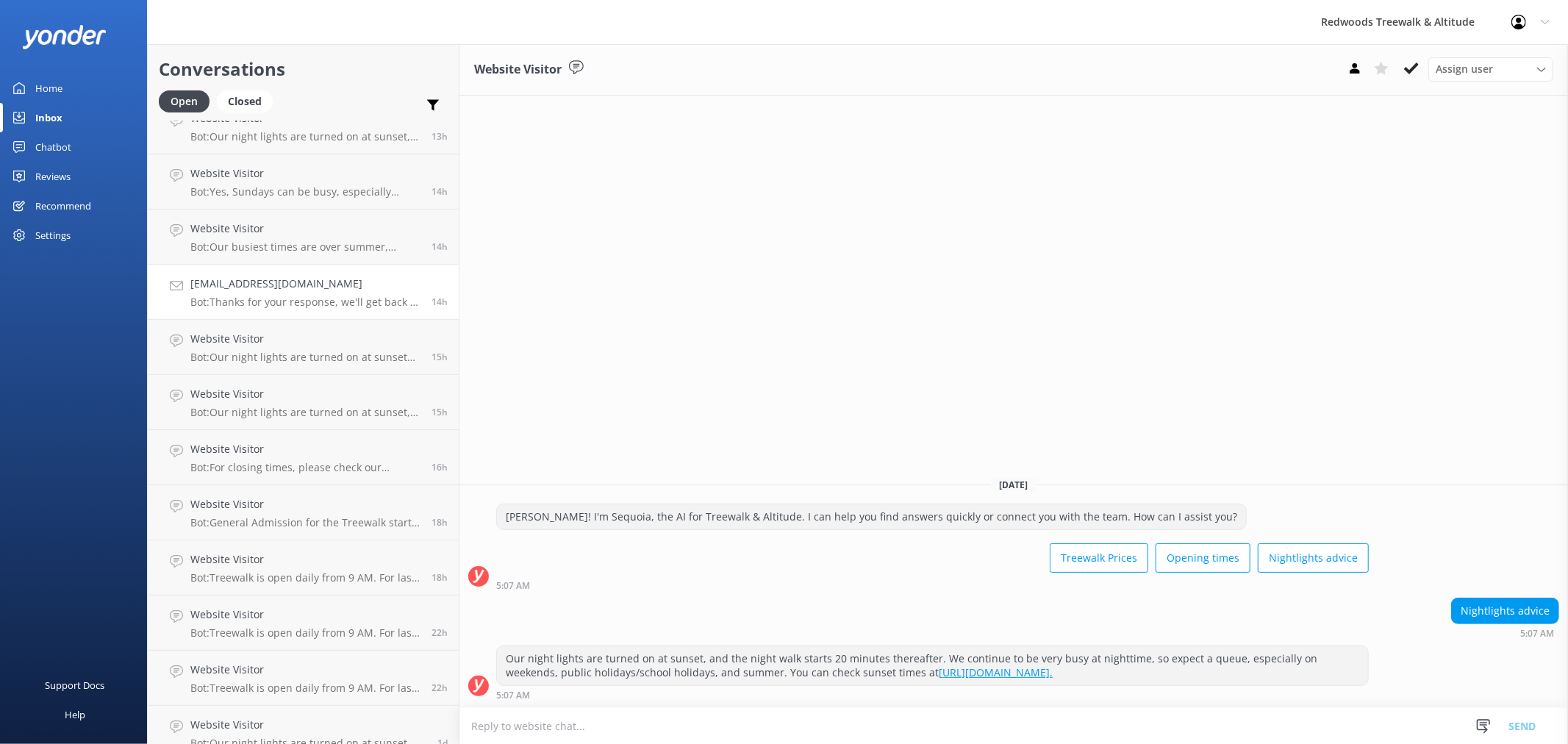
click at [290, 291] on h4 "[EMAIL_ADDRESS][DOMAIN_NAME]" at bounding box center [305, 284] width 230 height 16
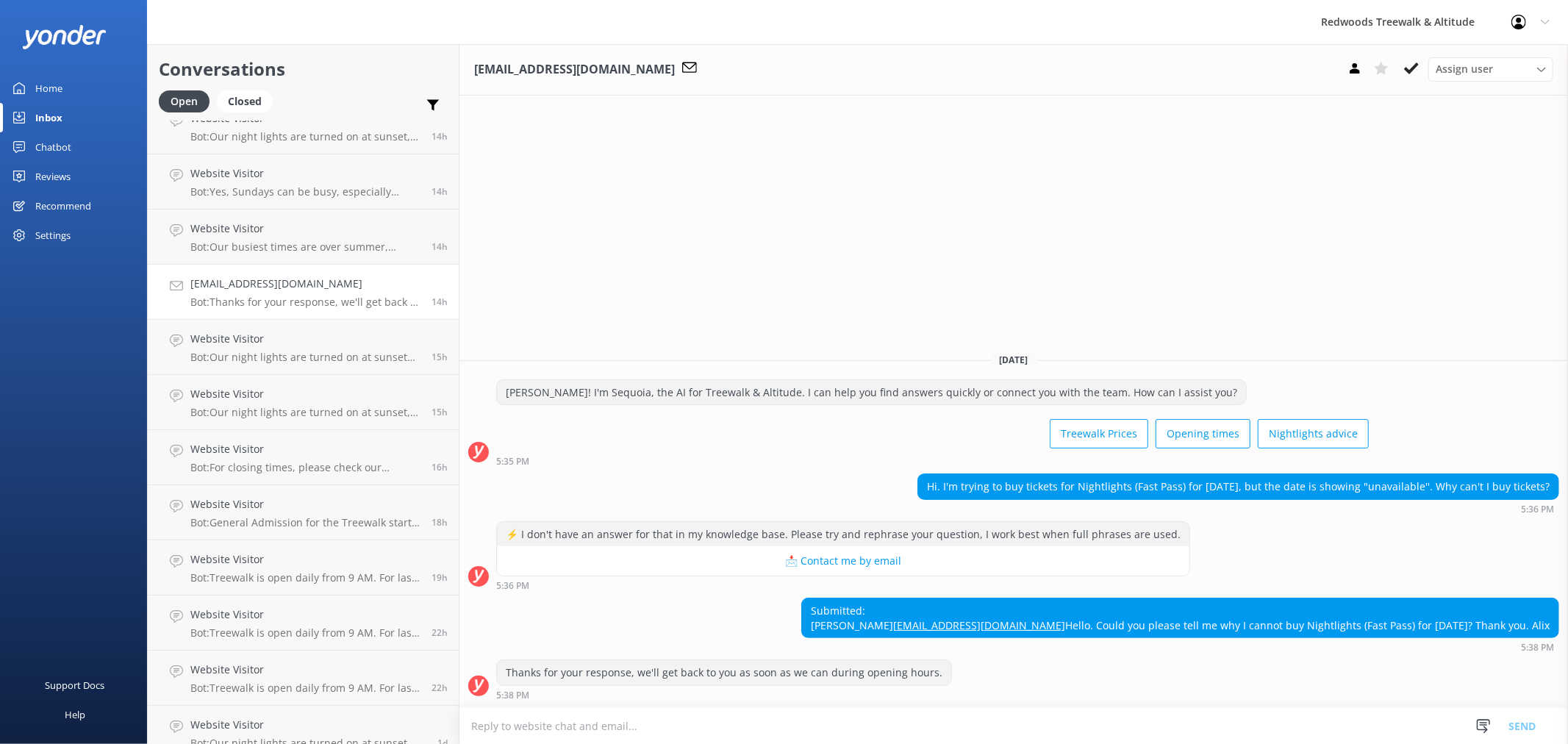
click at [50, 94] on div "Home" at bounding box center [48, 88] width 27 height 29
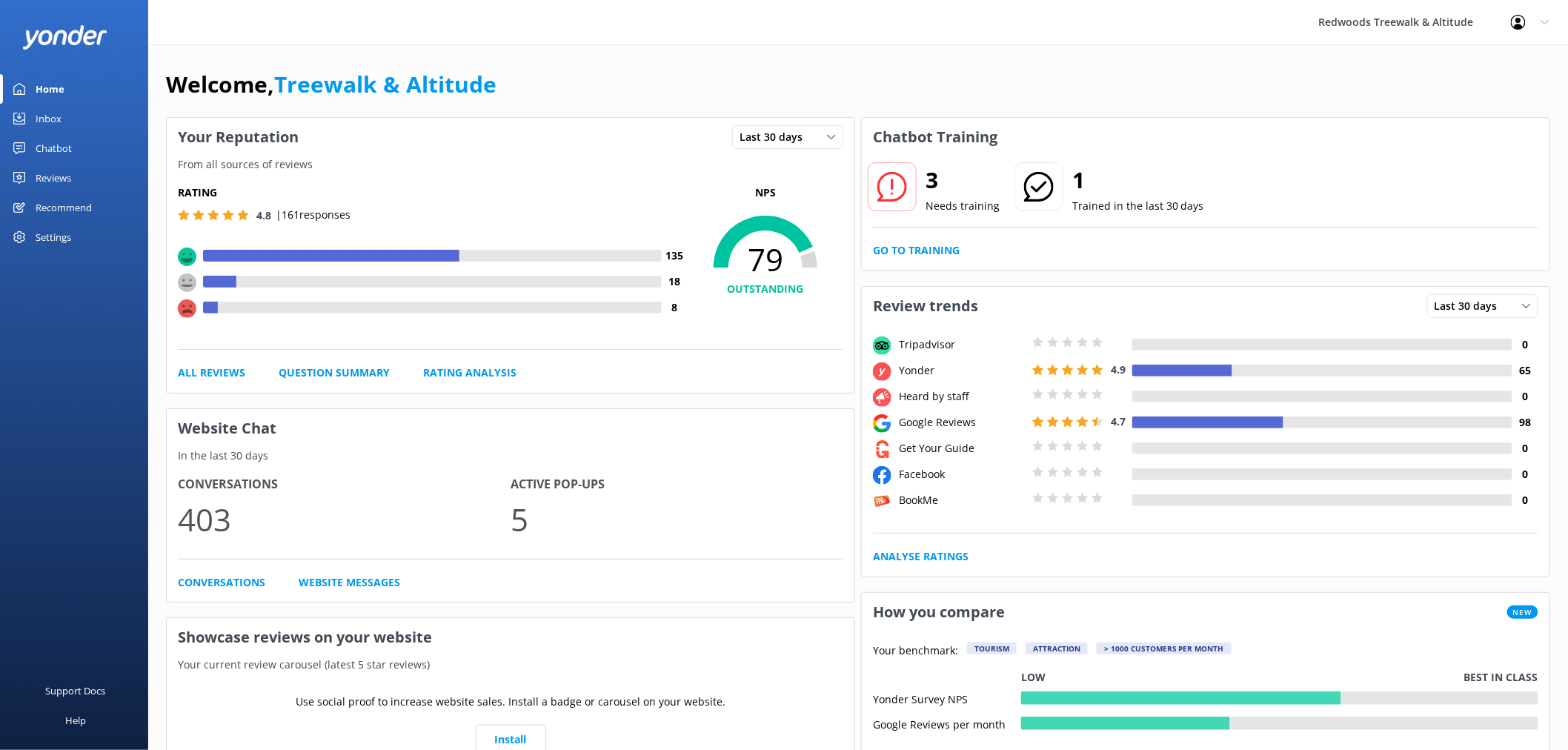
click at [50, 176] on div "Reviews" at bounding box center [53, 178] width 36 height 29
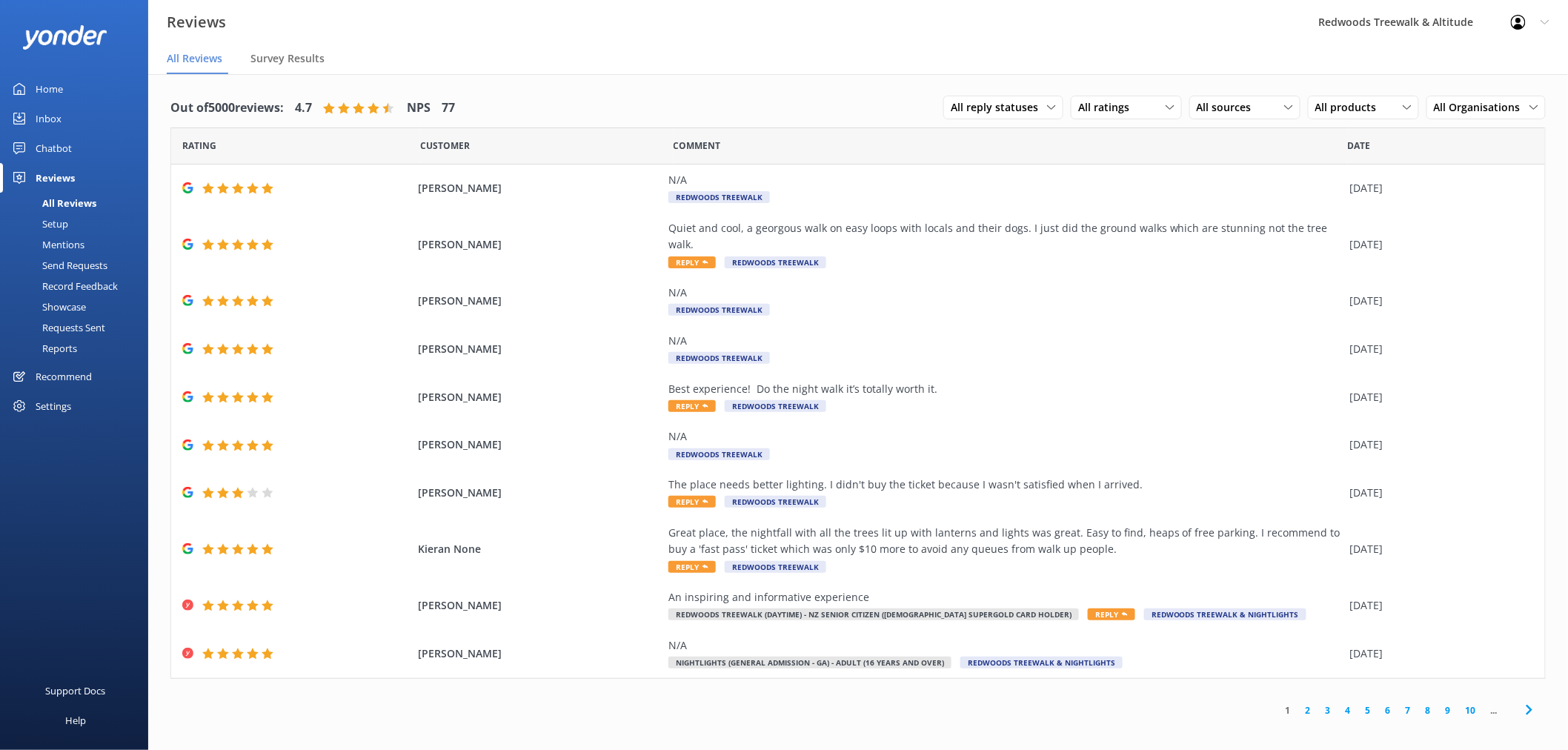
click at [1308, 704] on link "2" at bounding box center [1308, 711] width 20 height 14
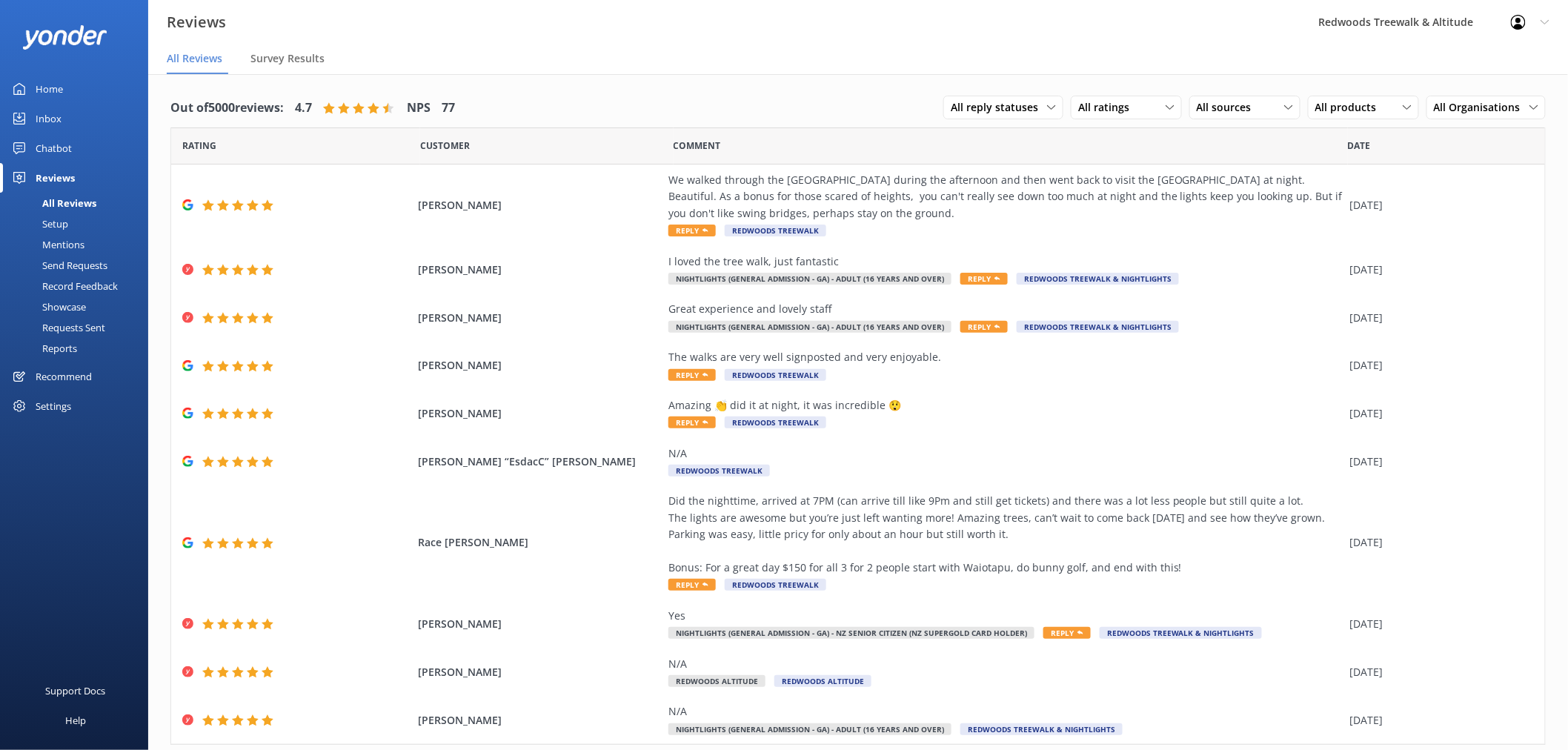
click at [75, 115] on link "Inbox" at bounding box center [74, 118] width 148 height 29
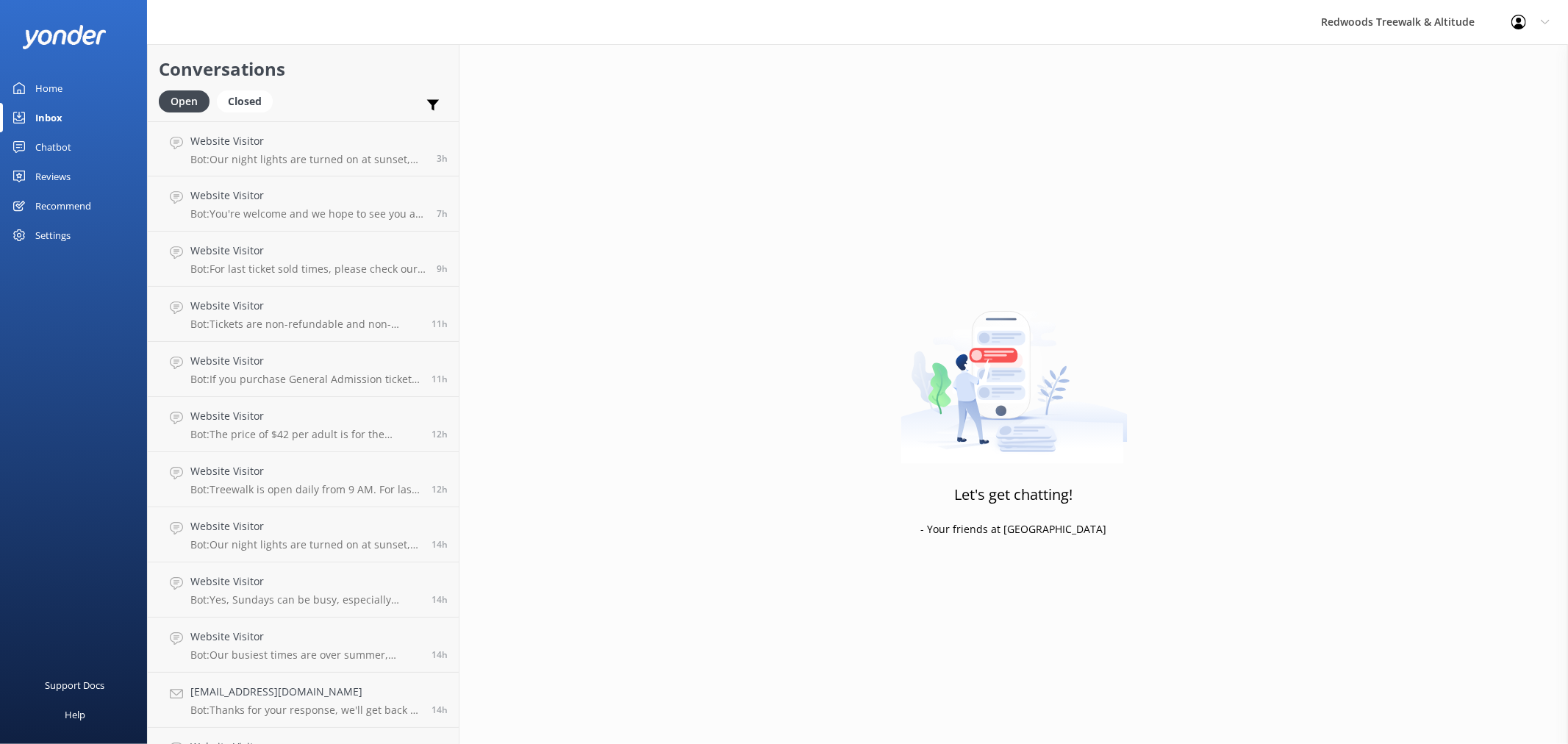
click at [74, 82] on link "Home" at bounding box center [74, 88] width 147 height 29
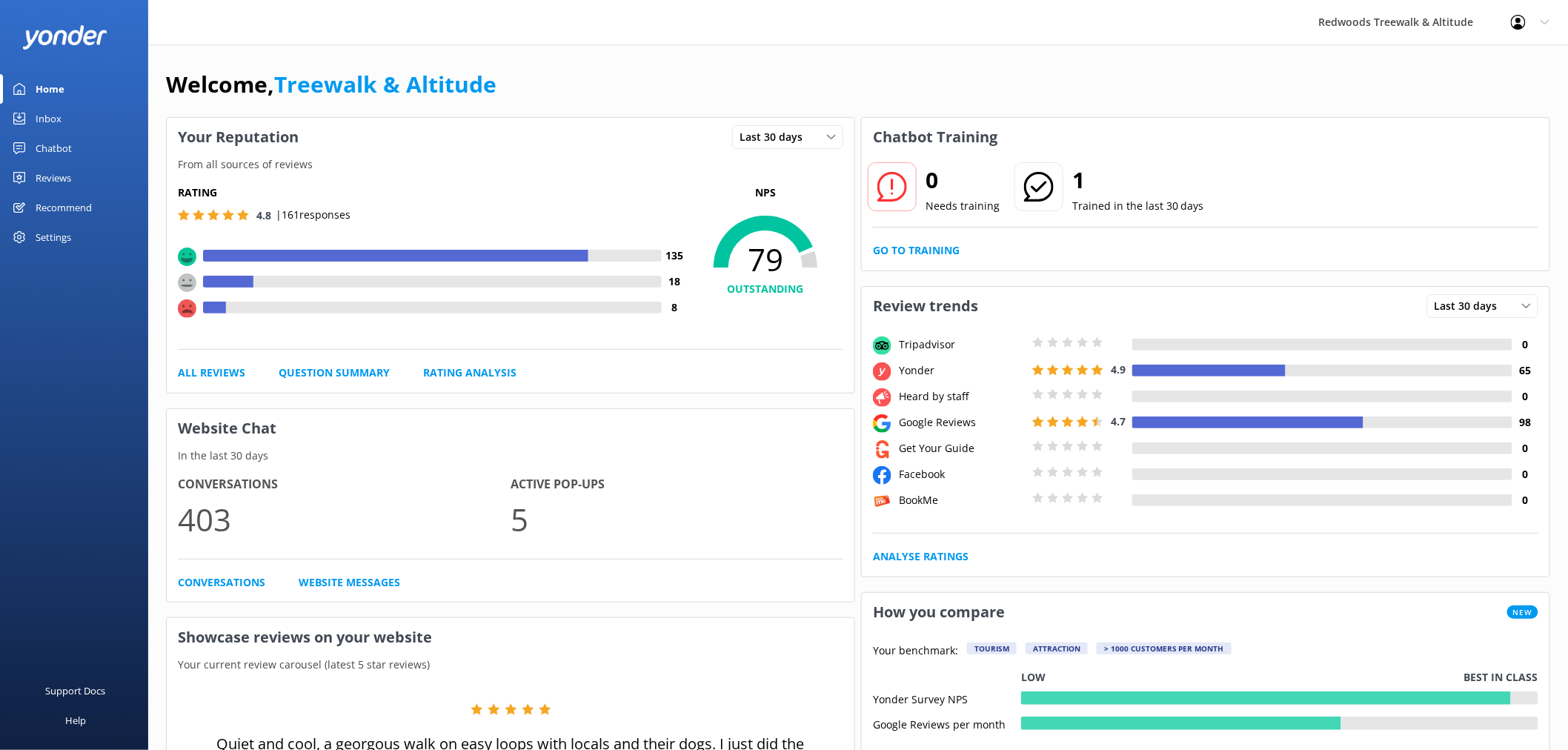
click at [66, 179] on div "Reviews" at bounding box center [53, 178] width 36 height 29
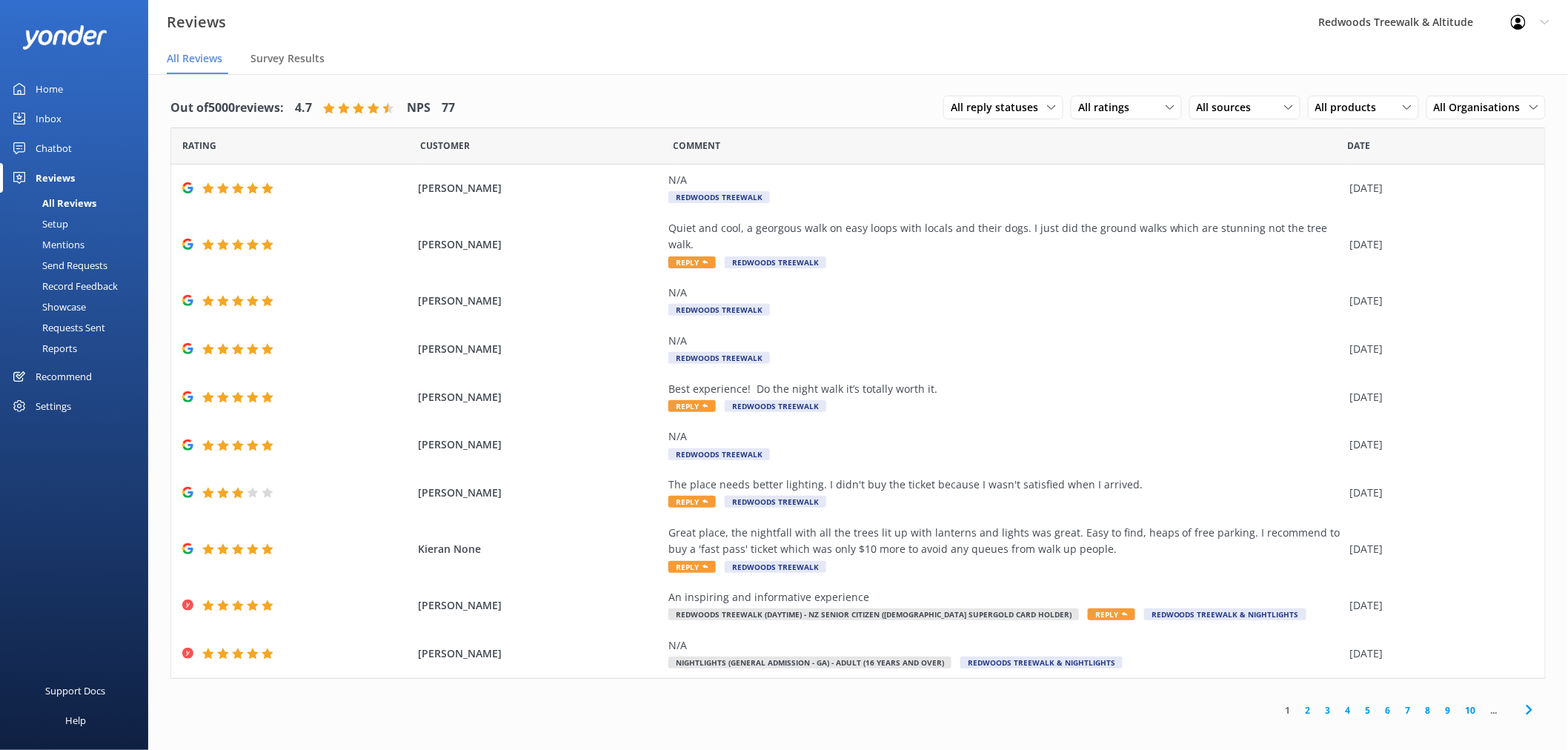
click at [100, 117] on link "Inbox" at bounding box center [74, 118] width 148 height 29
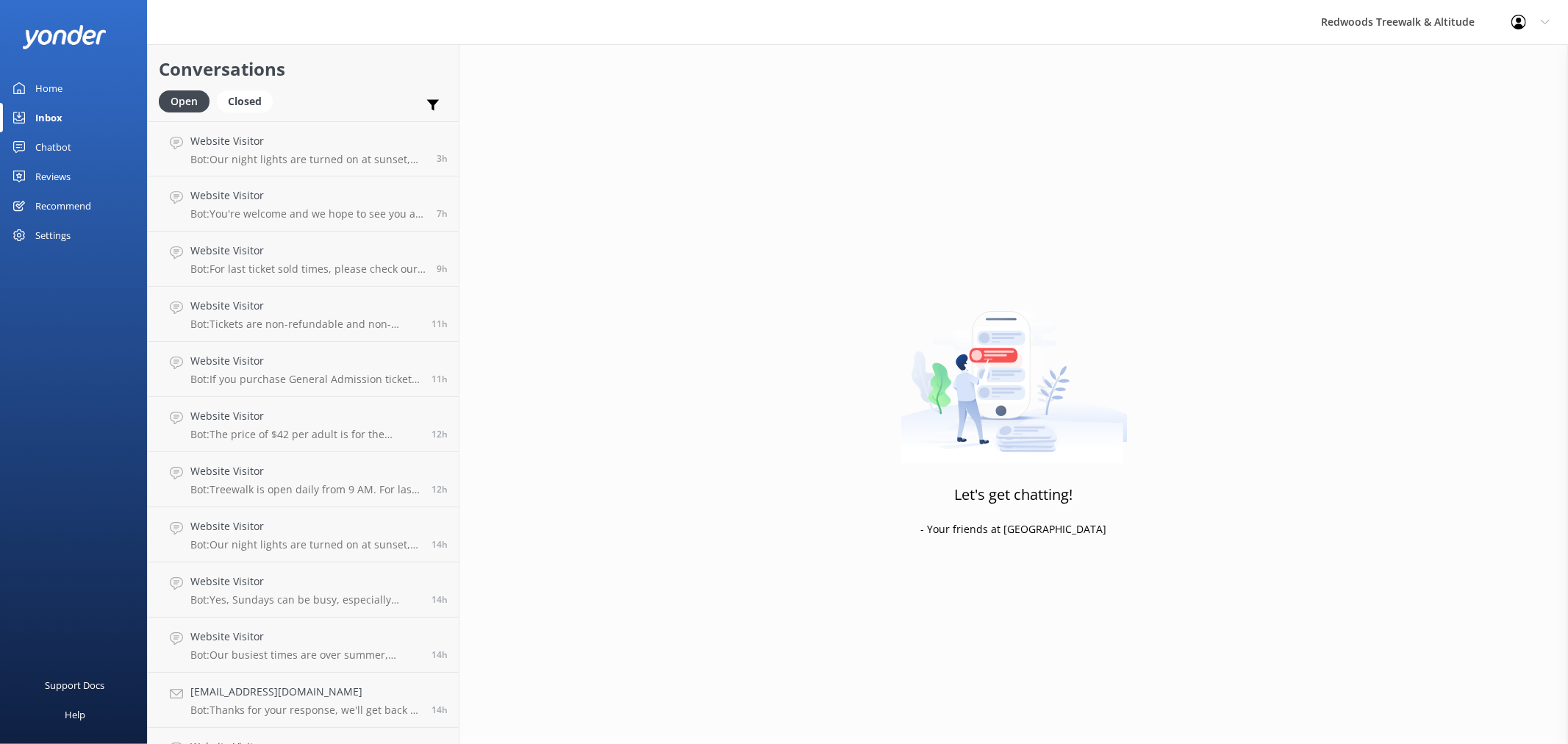
click at [74, 82] on link "Home" at bounding box center [74, 88] width 147 height 29
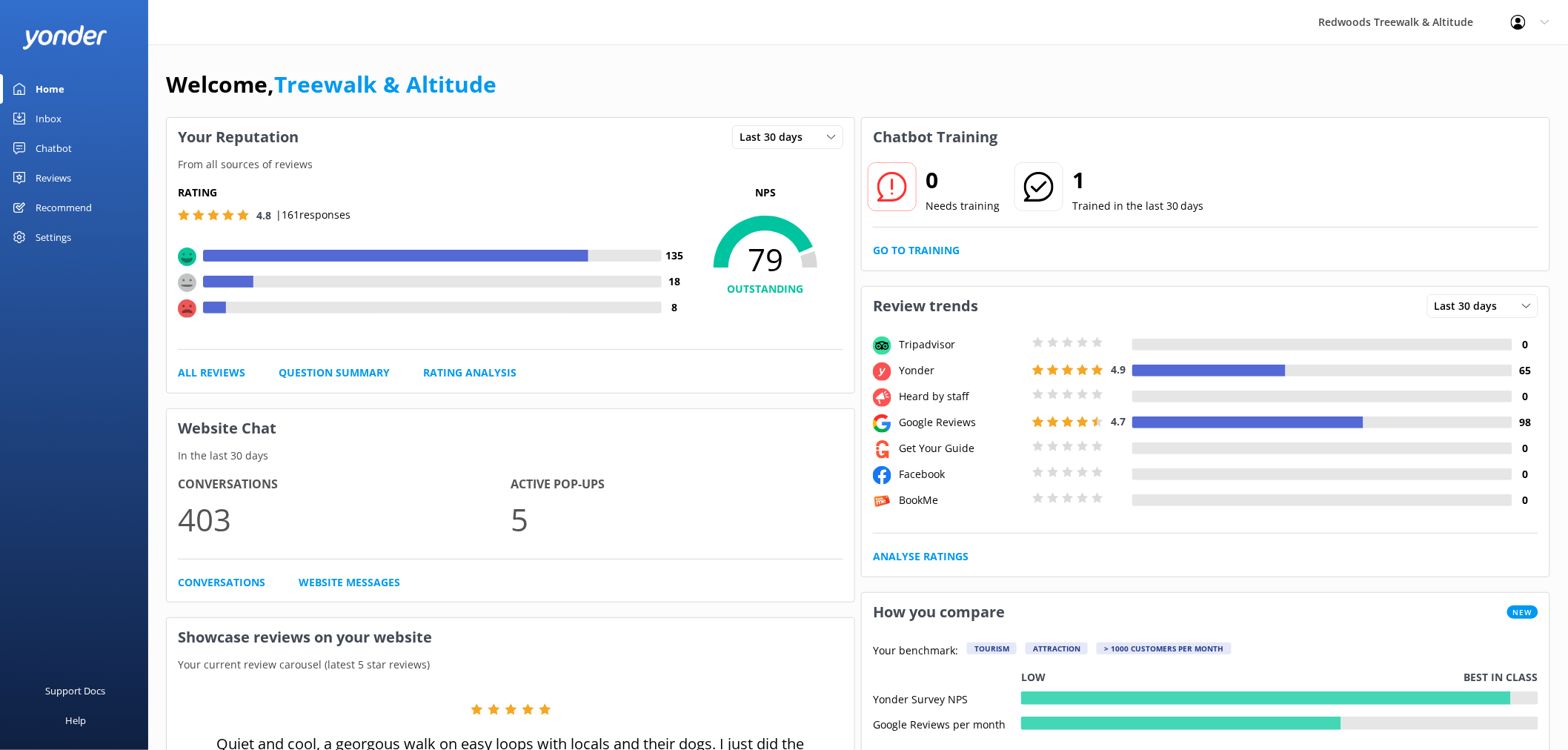
click at [79, 171] on link "Reviews" at bounding box center [74, 178] width 148 height 29
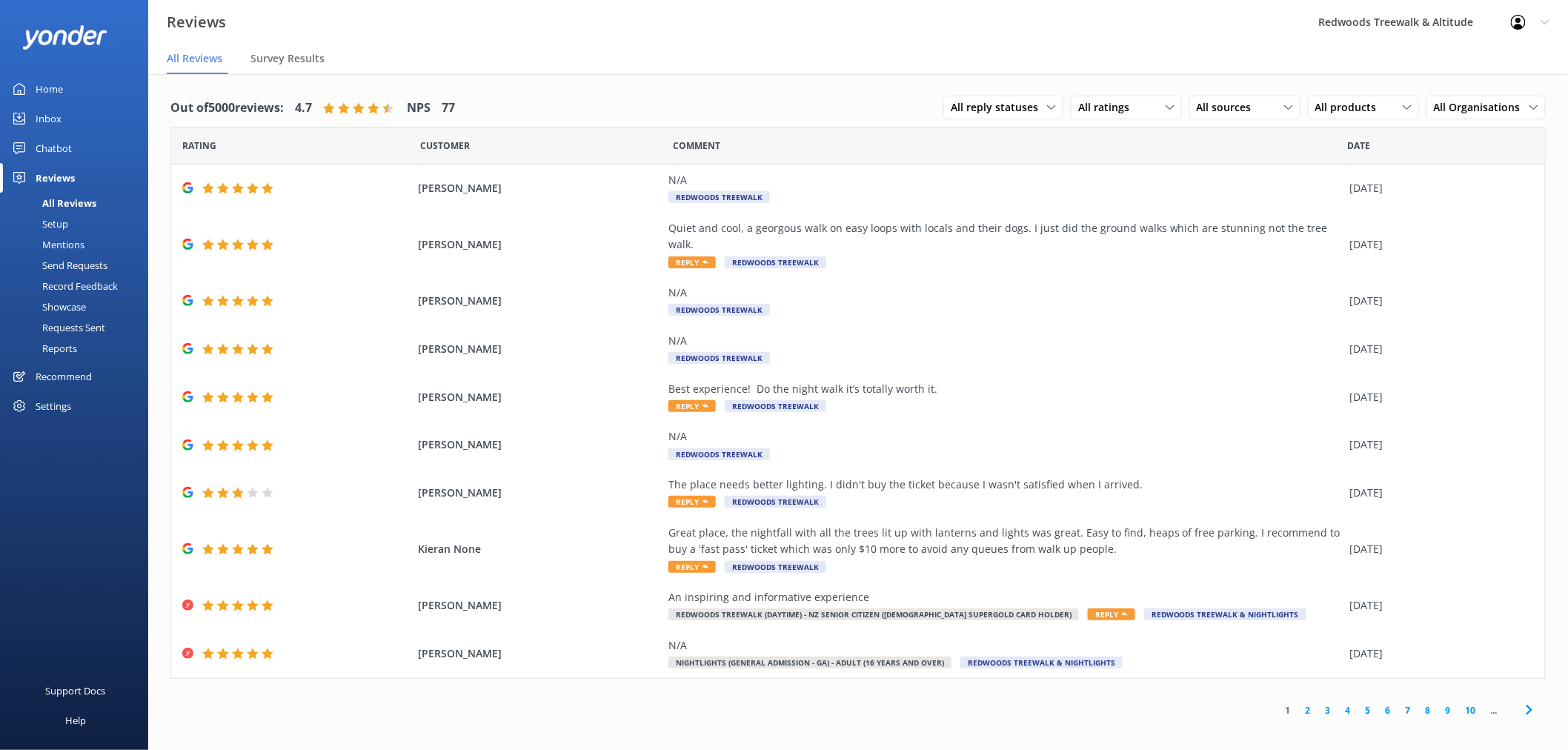
click at [71, 84] on link "Home" at bounding box center [74, 89] width 148 height 29
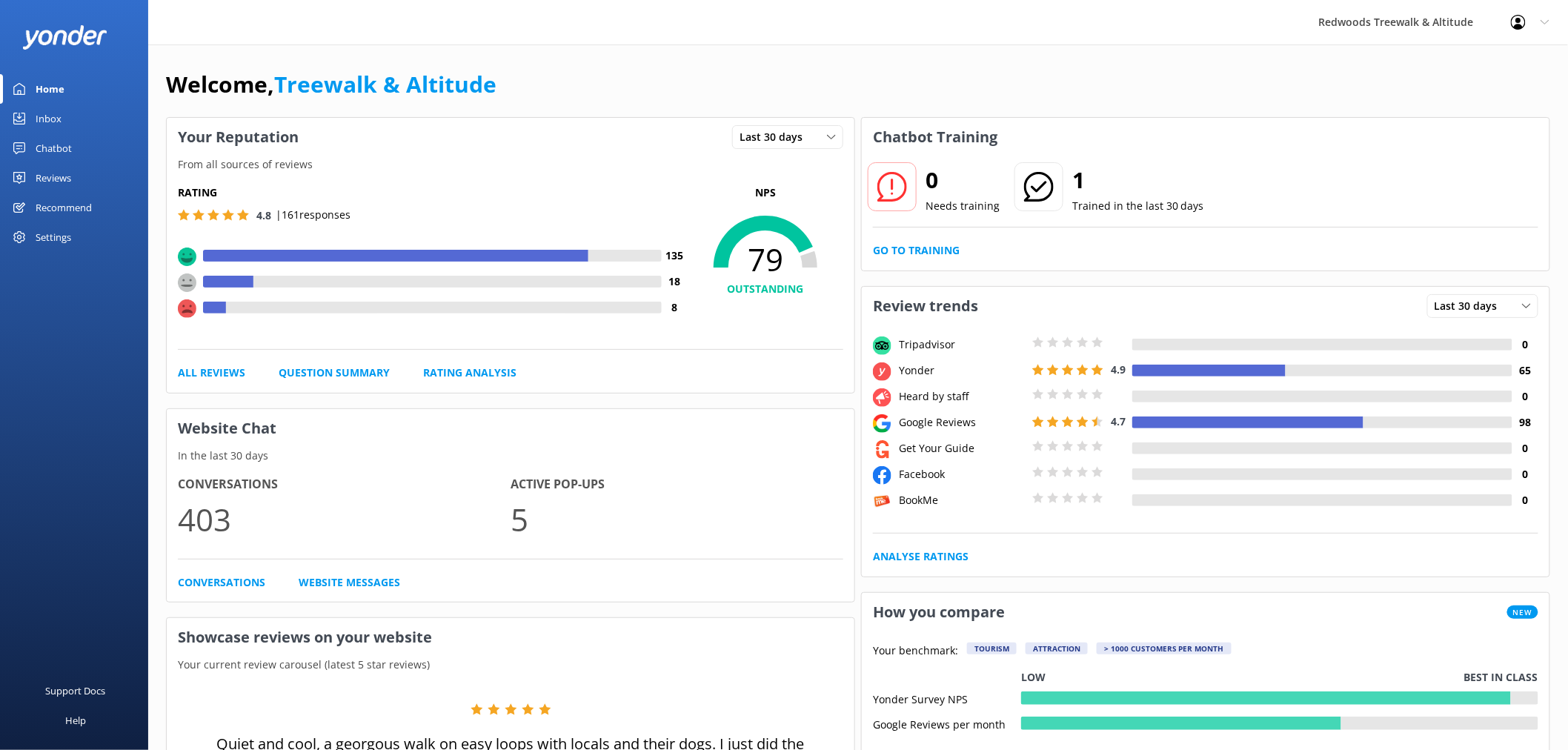
click at [70, 168] on div "Reviews" at bounding box center [53, 178] width 36 height 29
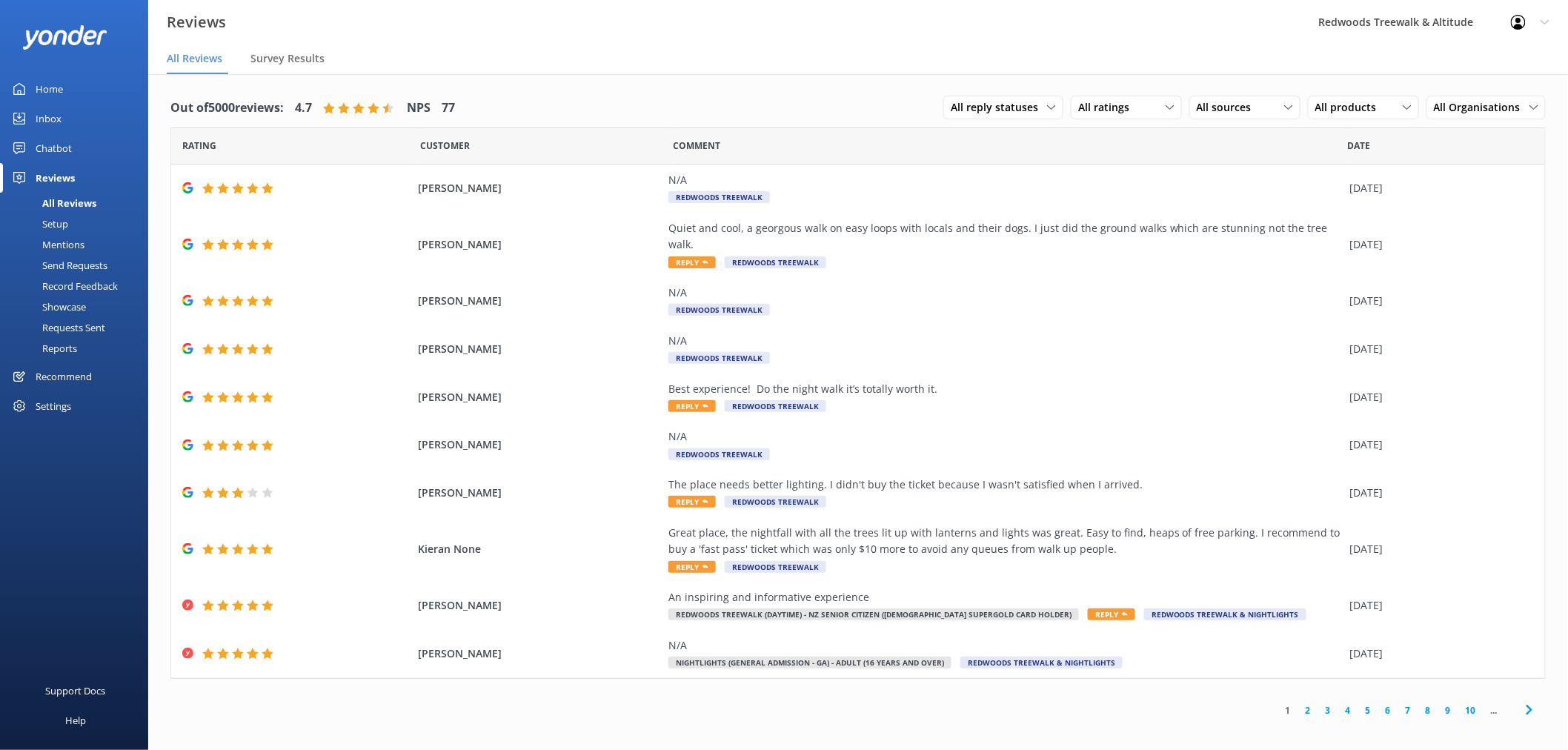
click at [66, 113] on link "Inbox" at bounding box center [74, 118] width 148 height 29
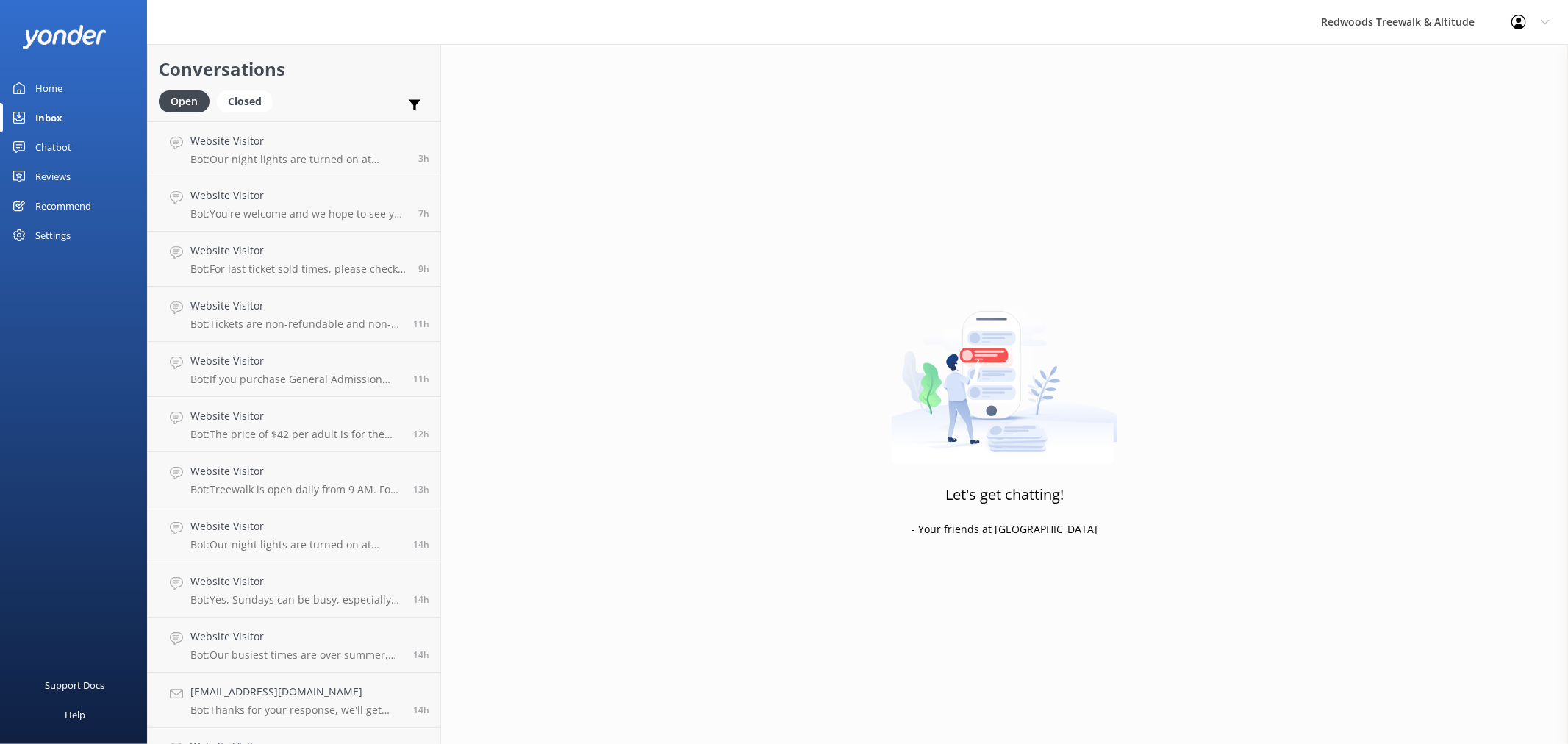
click at [81, 137] on link "Chatbot" at bounding box center [74, 147] width 147 height 29
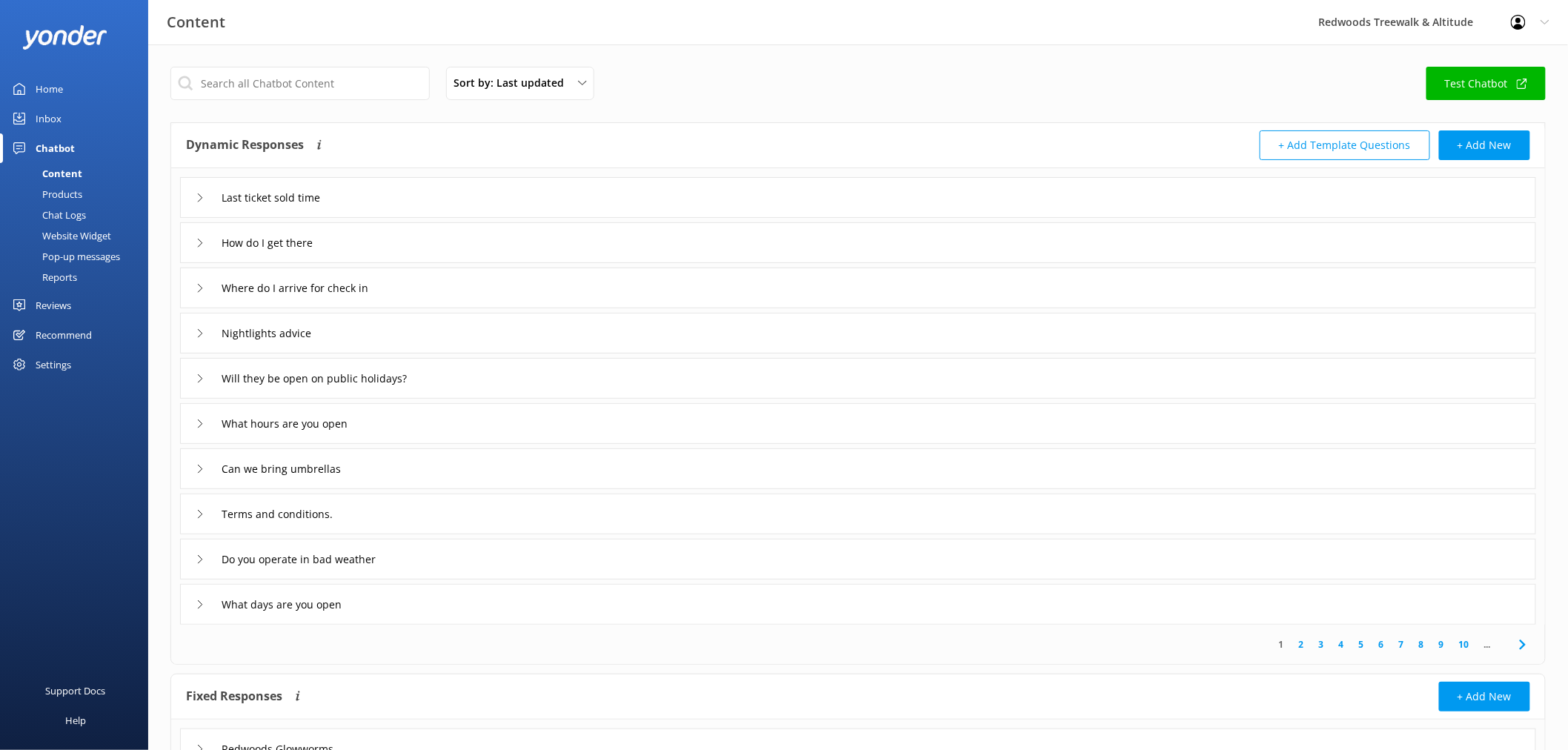
click at [83, 87] on link "Home" at bounding box center [74, 89] width 148 height 29
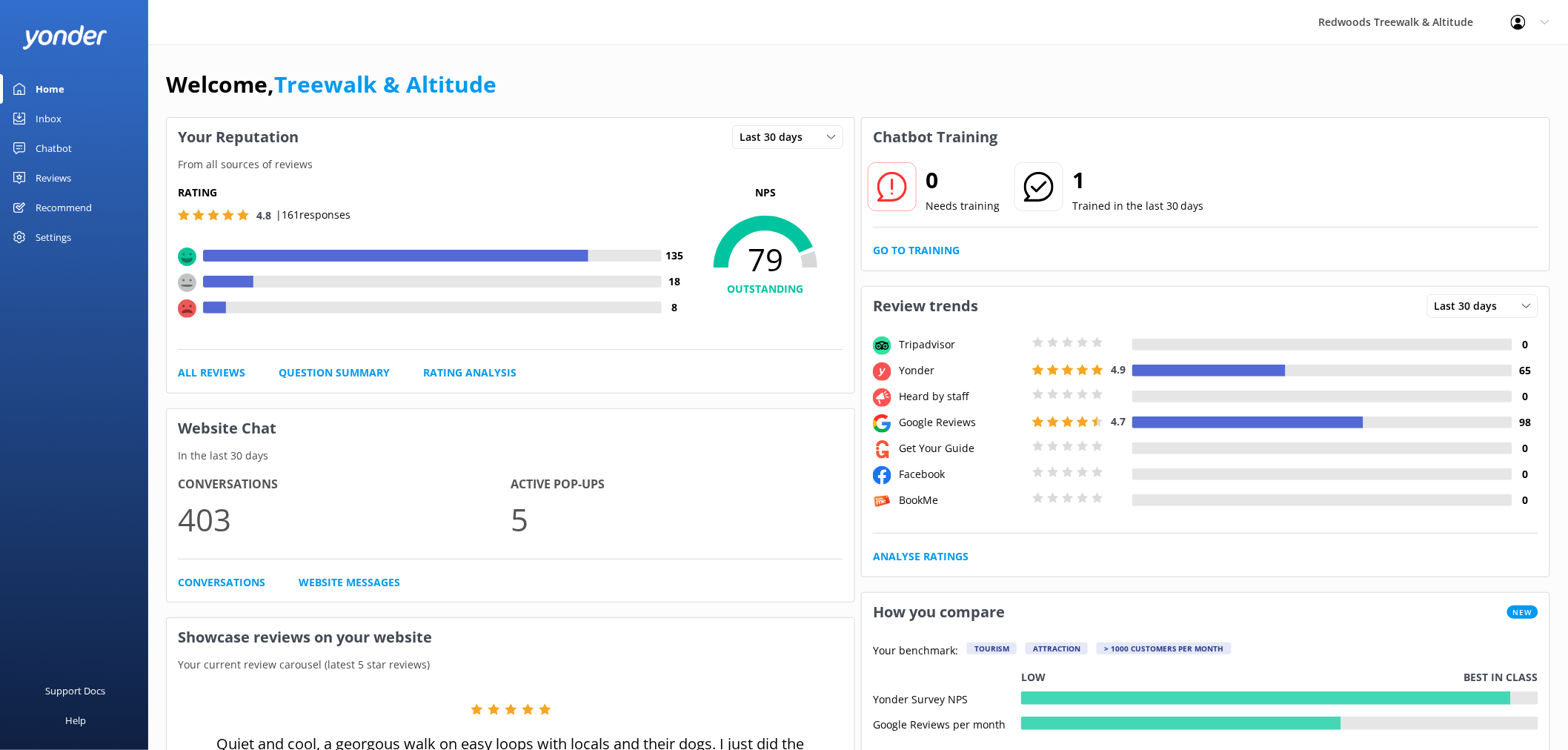
drag, startPoint x: 72, startPoint y: 176, endPoint x: 72, endPoint y: 154, distance: 22.0
click at [72, 176] on link "Reviews" at bounding box center [74, 178] width 148 height 29
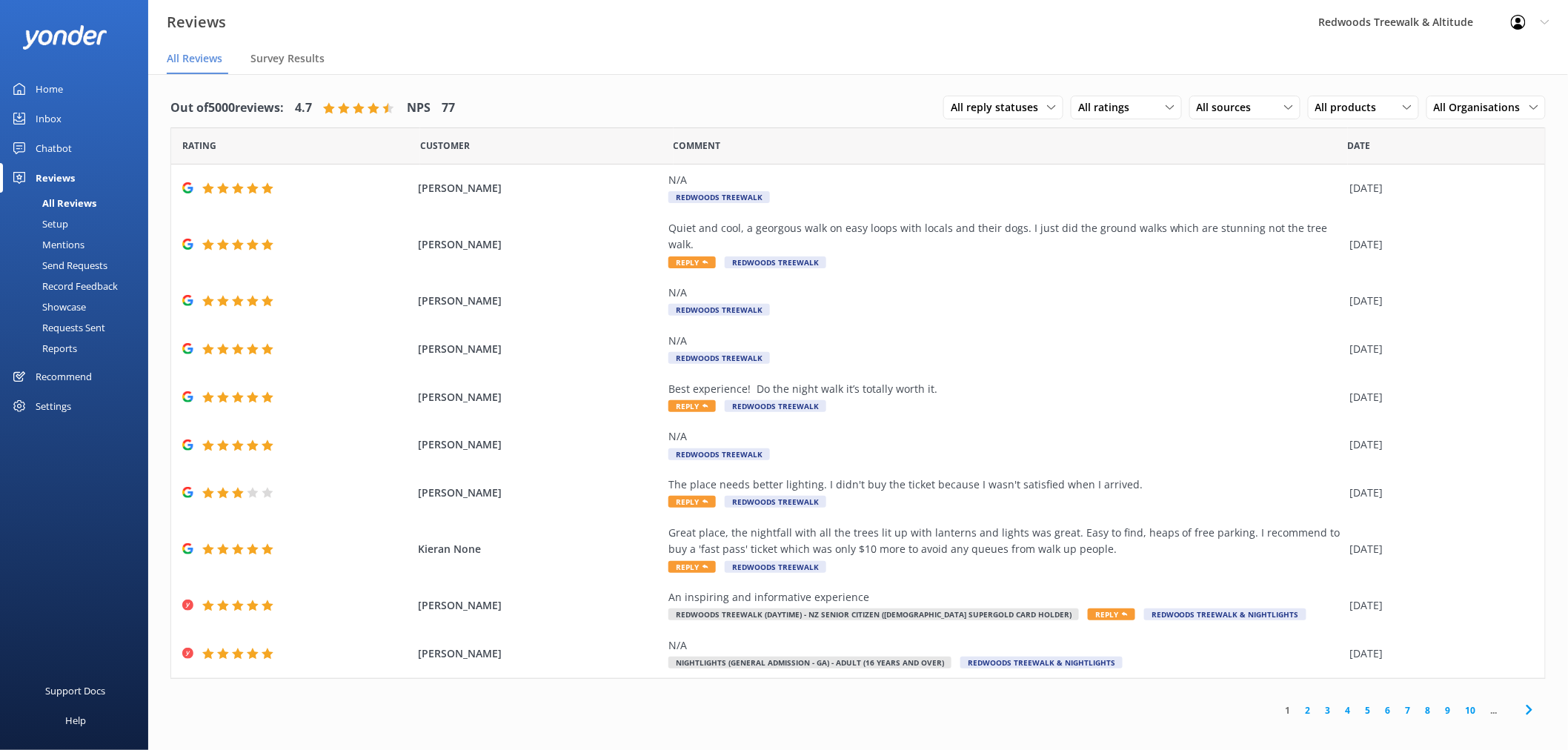
click at [69, 118] on link "Inbox" at bounding box center [74, 118] width 148 height 29
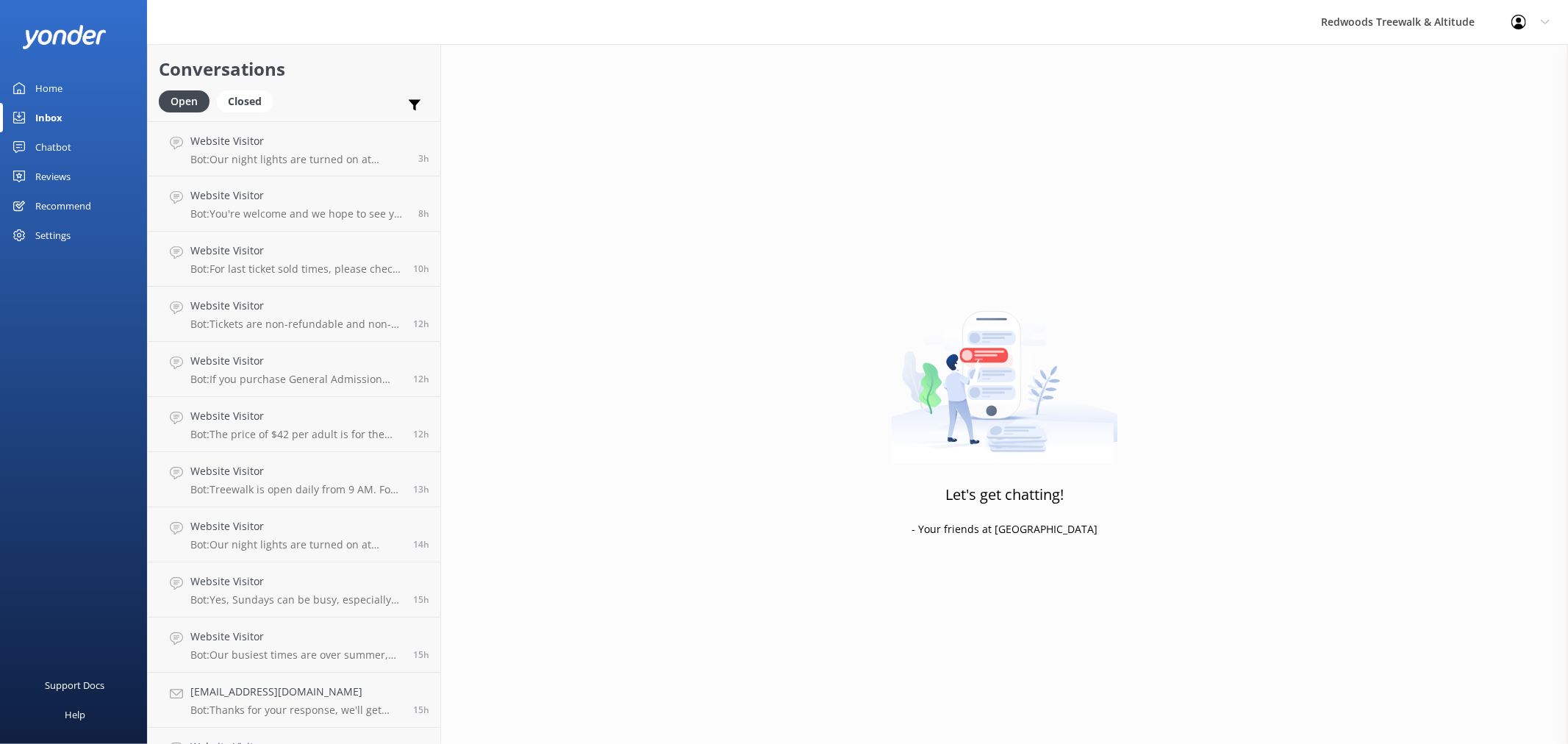
click at [76, 170] on link "Reviews" at bounding box center [74, 176] width 147 height 29
